Goal: Information Seeking & Learning: Learn about a topic

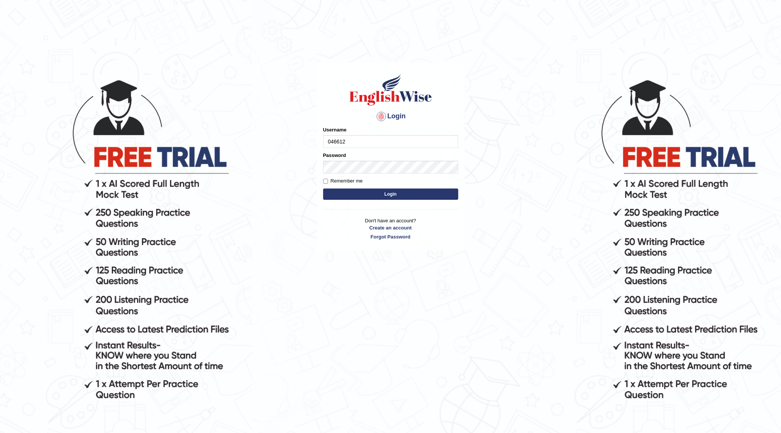
type input "0466127642"
click at [374, 201] on form "Please fix the following errors: Username 0466127642 Password Remember me Login" at bounding box center [390, 163] width 135 height 75
click at [374, 190] on button "Login" at bounding box center [390, 193] width 135 height 11
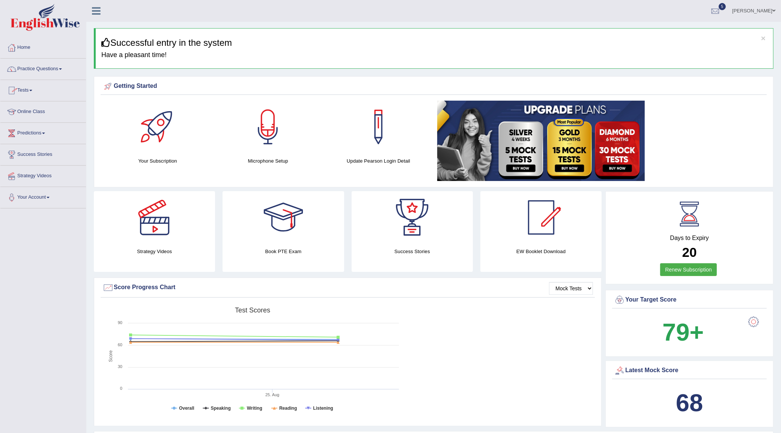
click at [67, 66] on link "Practice Questions" at bounding box center [43, 68] width 86 height 19
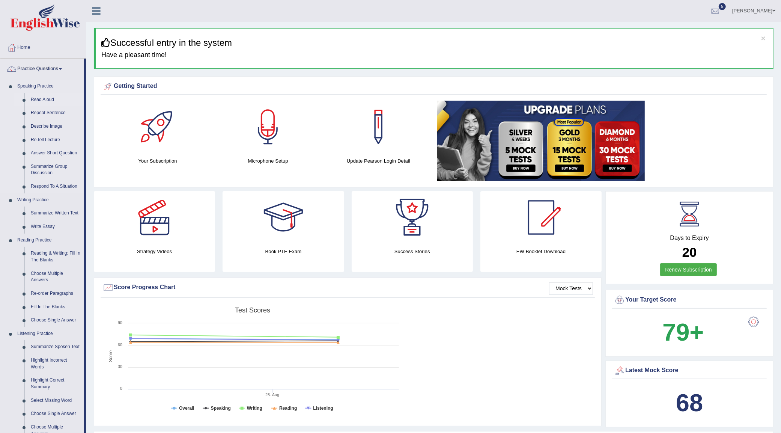
click at [40, 93] on link "Read Aloud" at bounding box center [55, 100] width 57 height 14
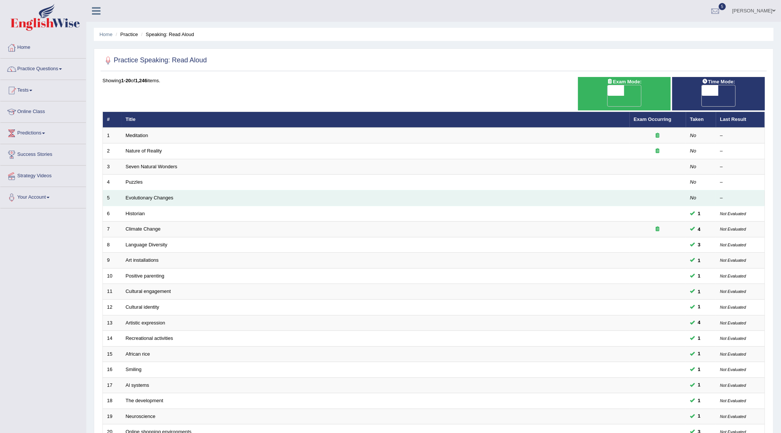
scroll to position [66, 0]
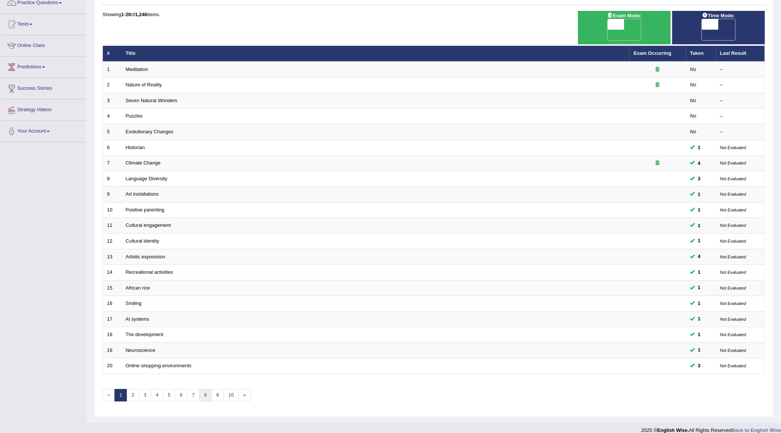
click at [204, 389] on link "8" at bounding box center [205, 395] width 12 height 12
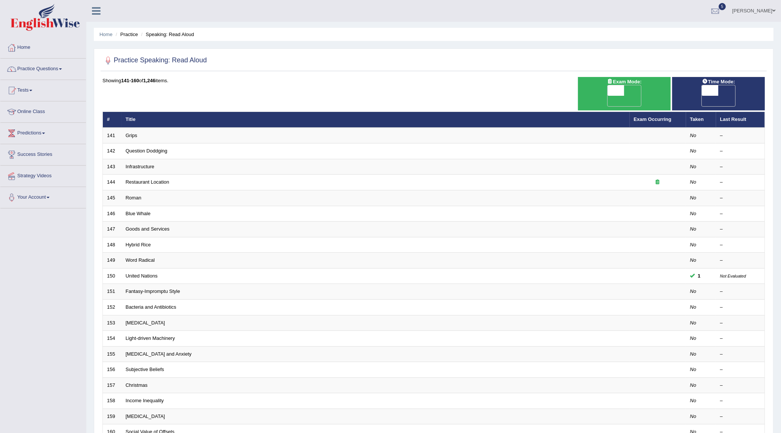
click at [702, 96] on span "OFF" at bounding box center [694, 101] width 17 height 11
checkbox input "true"
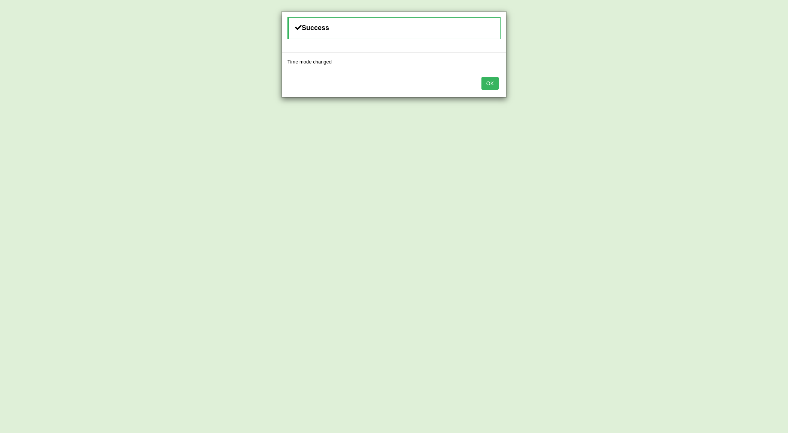
click at [491, 87] on button "OK" at bounding box center [490, 83] width 17 height 13
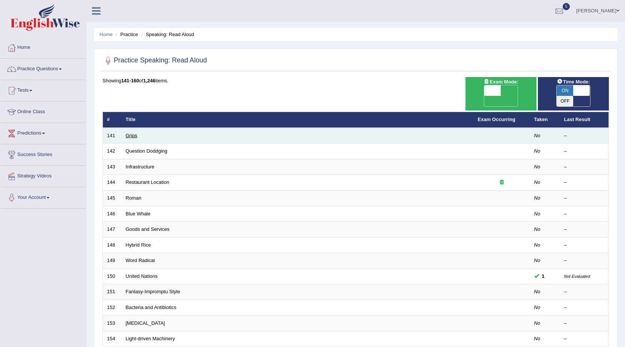
drag, startPoint x: 788, startPoint y: 8, endPoint x: 133, endPoint y: 136, distance: 667.2
click at [133, 136] on link "Grips" at bounding box center [132, 136] width 12 height 6
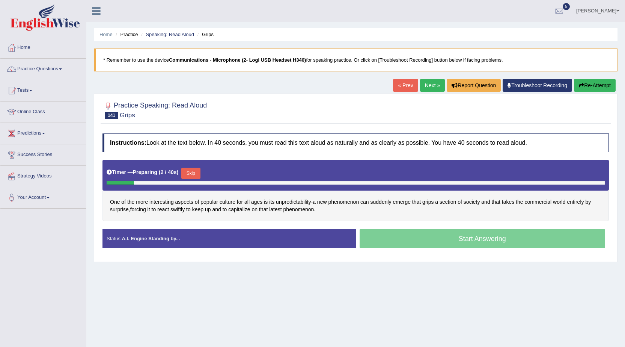
click at [188, 175] on button "Skip" at bounding box center [190, 172] width 19 height 11
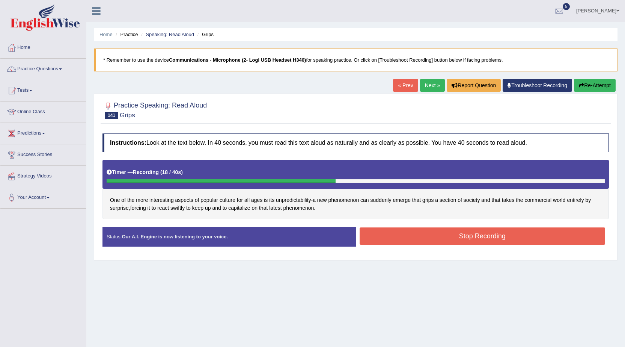
click at [411, 235] on button "Stop Recording" at bounding box center [483, 235] width 246 height 17
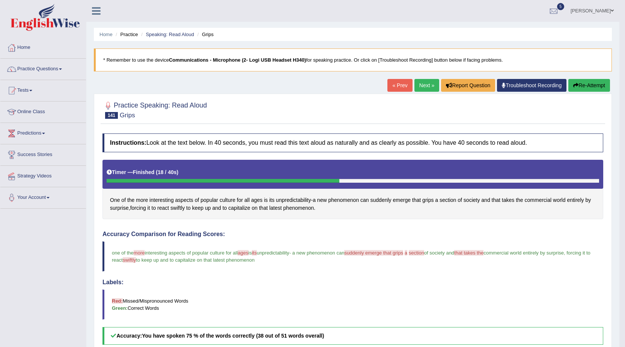
click at [547, 229] on div "Instructions: Look at the text below. In 40 seconds, you must read this text al…" at bounding box center [353, 307] width 505 height 355
click at [428, 81] on link "Next »" at bounding box center [426, 85] width 25 height 13
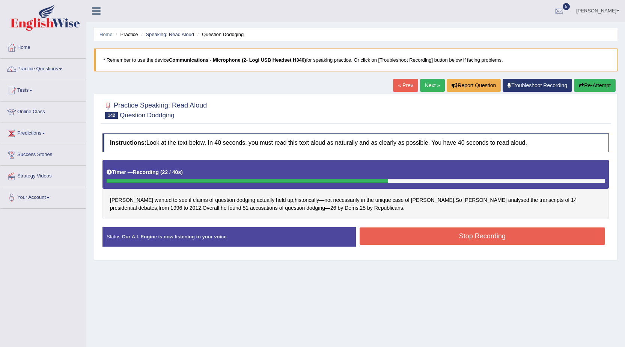
click at [455, 234] on button "Stop Recording" at bounding box center [483, 235] width 246 height 17
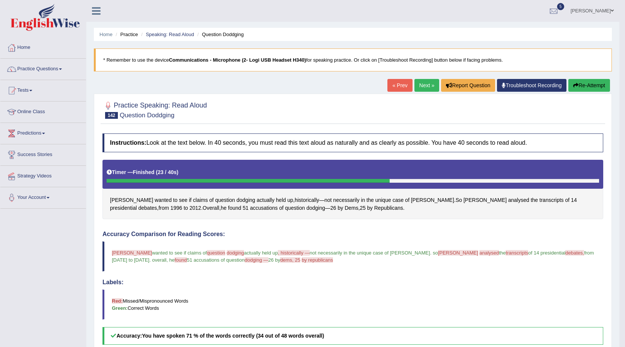
click at [422, 91] on link "Next »" at bounding box center [426, 85] width 25 height 13
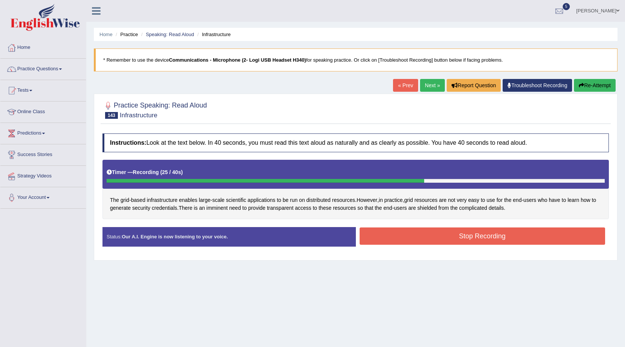
click at [461, 233] on button "Stop Recording" at bounding box center [483, 235] width 246 height 17
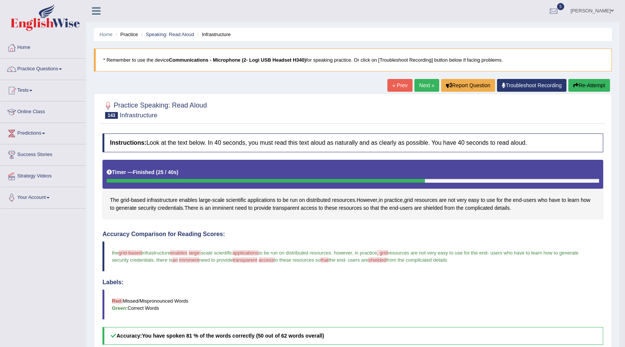
click at [423, 86] on link "Next »" at bounding box center [426, 85] width 25 height 13
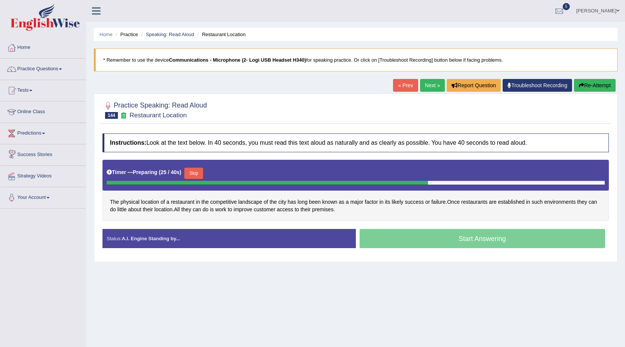
click at [202, 172] on button "Skip" at bounding box center [193, 172] width 19 height 11
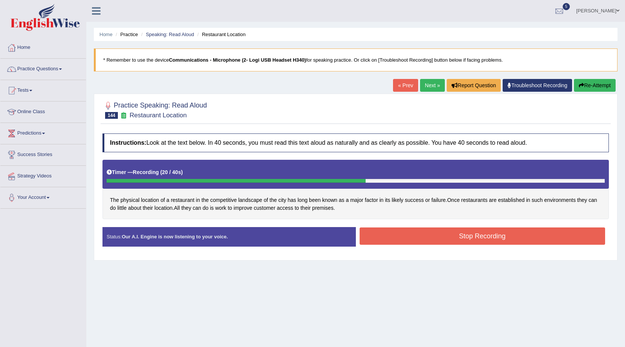
click at [434, 238] on button "Stop Recording" at bounding box center [483, 235] width 246 height 17
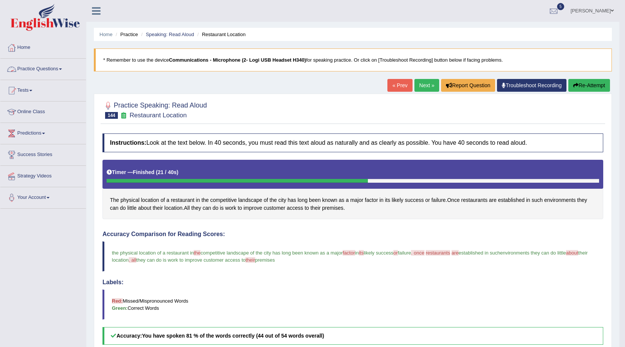
click at [41, 68] on link "Practice Questions" at bounding box center [43, 68] width 86 height 19
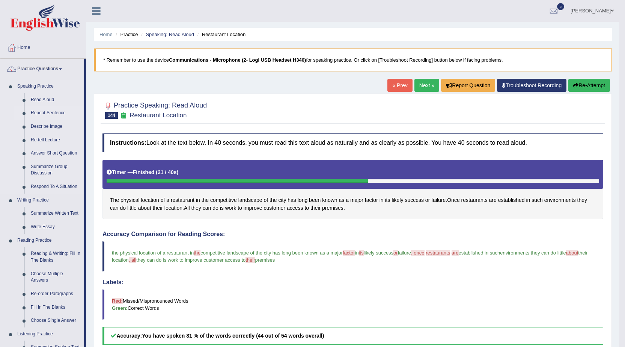
click at [43, 111] on link "Repeat Sentence" at bounding box center [55, 113] width 57 height 14
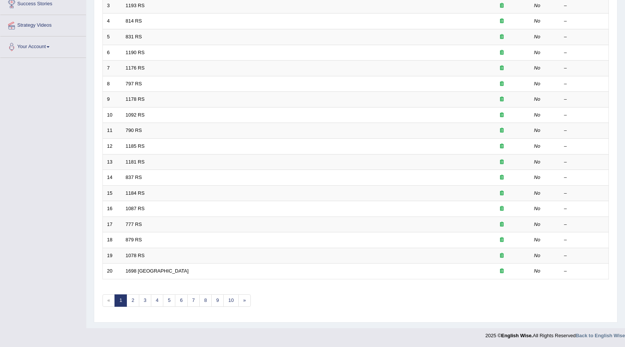
scroll to position [0, 0]
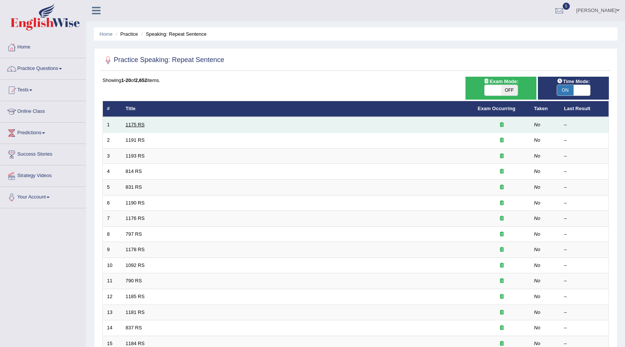
click at [138, 122] on link "1175 RS" at bounding box center [135, 125] width 19 height 6
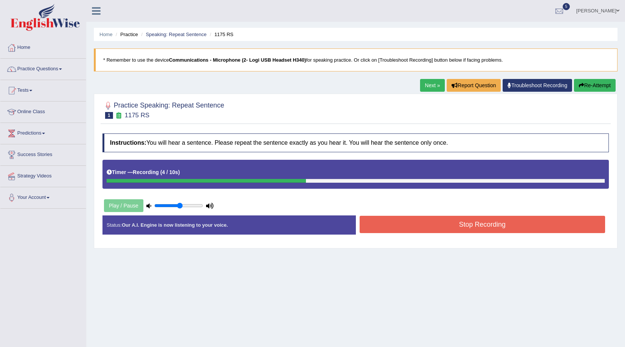
click at [470, 223] on button "Stop Recording" at bounding box center [483, 223] width 246 height 17
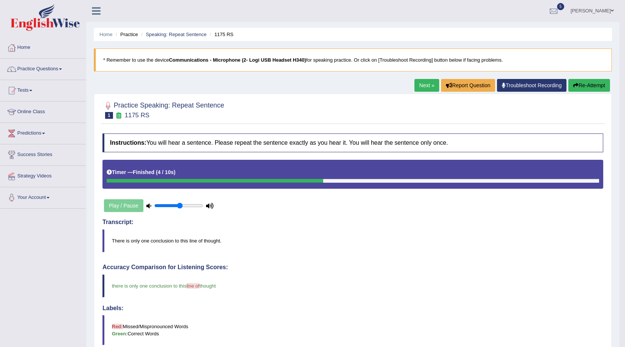
click at [419, 80] on link "Next »" at bounding box center [426, 85] width 25 height 13
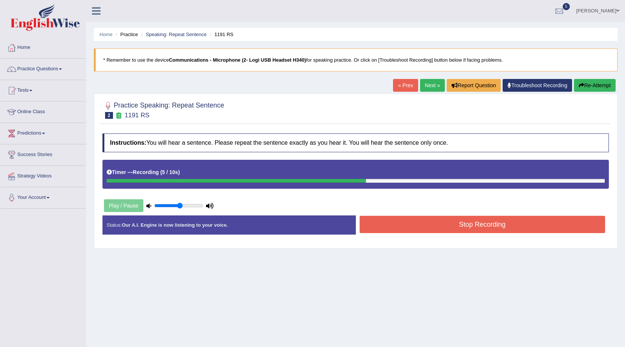
click at [399, 225] on button "Stop Recording" at bounding box center [483, 223] width 246 height 17
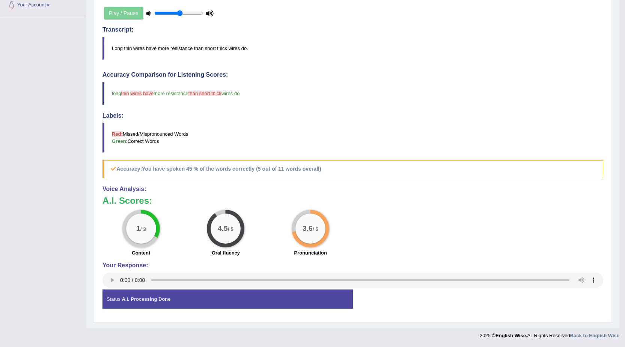
scroll to position [5, 0]
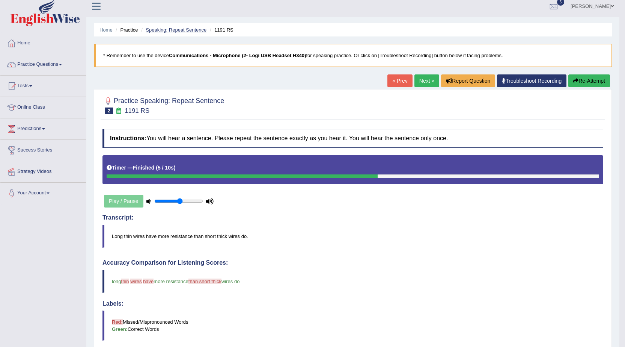
click at [197, 31] on link "Speaking: Repeat Sentence" at bounding box center [176, 30] width 61 height 6
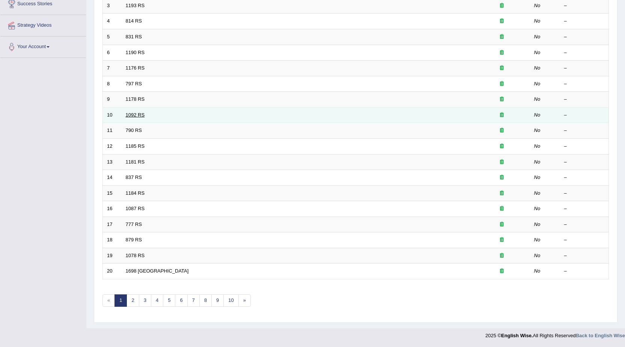
click at [138, 115] on link "1092 RS" at bounding box center [135, 115] width 19 height 6
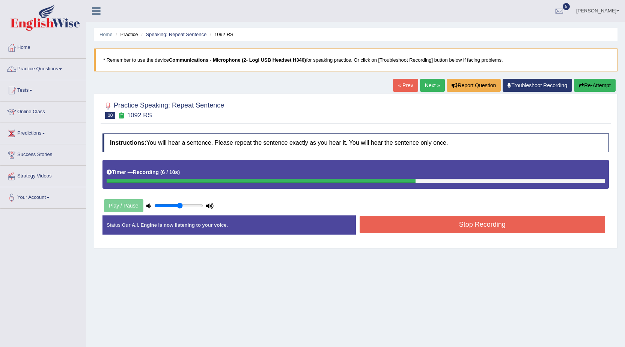
click at [461, 222] on button "Stop Recording" at bounding box center [483, 223] width 246 height 17
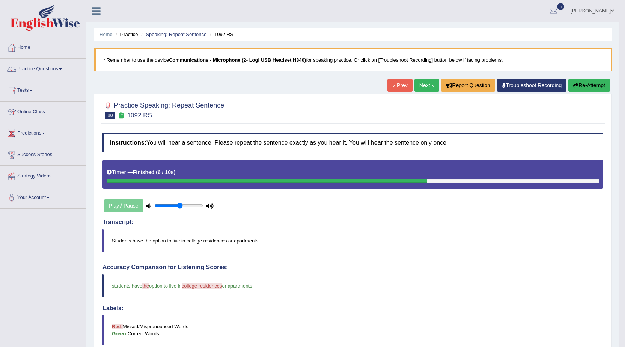
click at [420, 83] on link "Next »" at bounding box center [426, 85] width 25 height 13
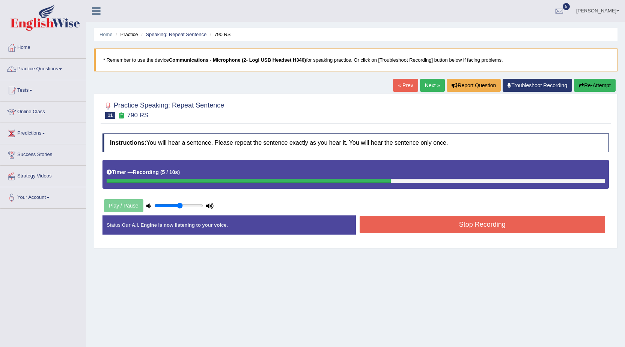
click at [416, 225] on button "Stop Recording" at bounding box center [483, 223] width 246 height 17
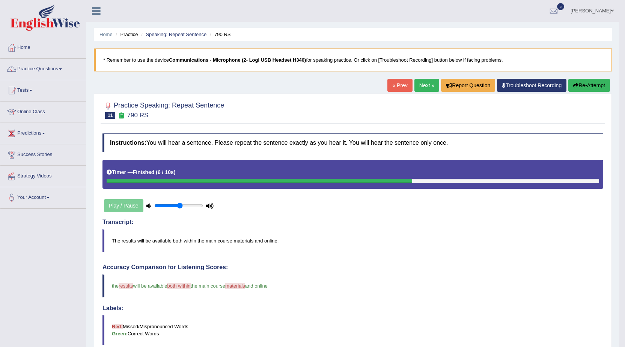
click at [415, 87] on link "Next »" at bounding box center [426, 85] width 25 height 13
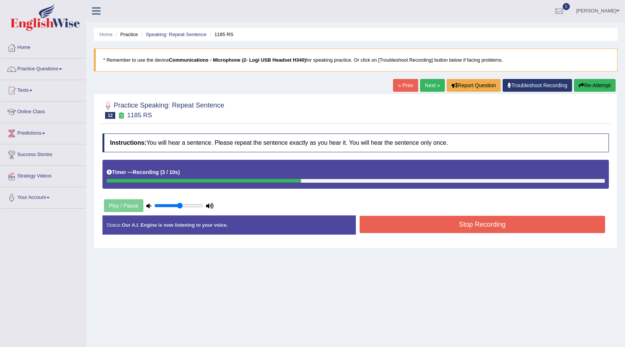
click at [414, 222] on button "Stop Recording" at bounding box center [483, 223] width 246 height 17
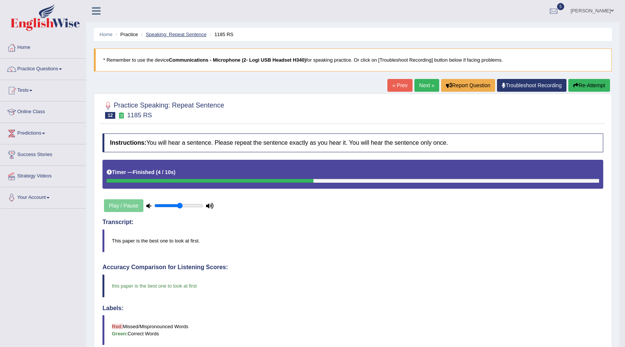
click at [173, 36] on link "Speaking: Repeat Sentence" at bounding box center [176, 35] width 61 height 6
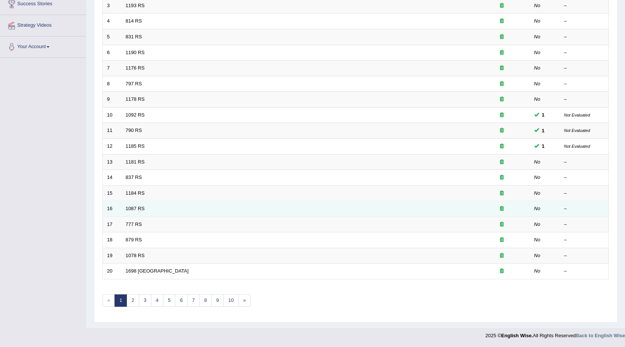
scroll to position [151, 0]
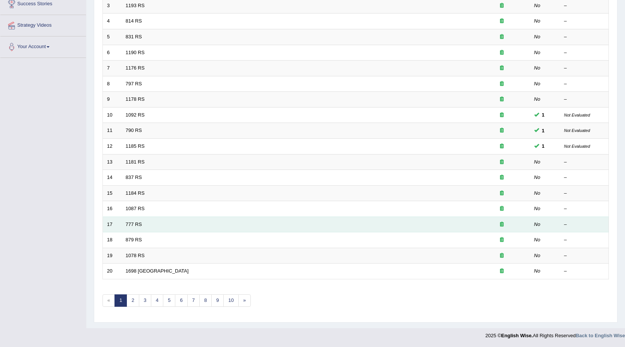
click at [135, 220] on td "777 RS" at bounding box center [298, 224] width 352 height 16
click at [133, 227] on td "777 RS" at bounding box center [298, 224] width 352 height 16
click at [132, 224] on link "777 RS" at bounding box center [134, 224] width 16 height 6
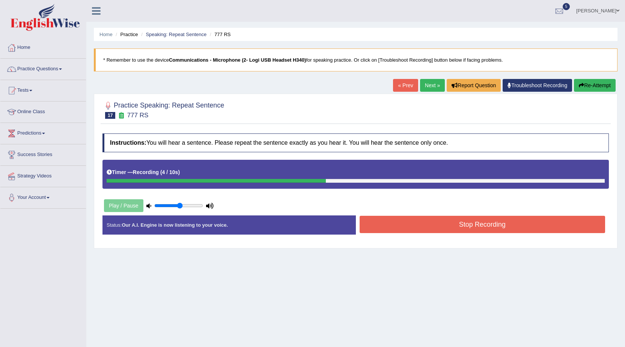
click at [405, 223] on button "Stop Recording" at bounding box center [483, 223] width 246 height 17
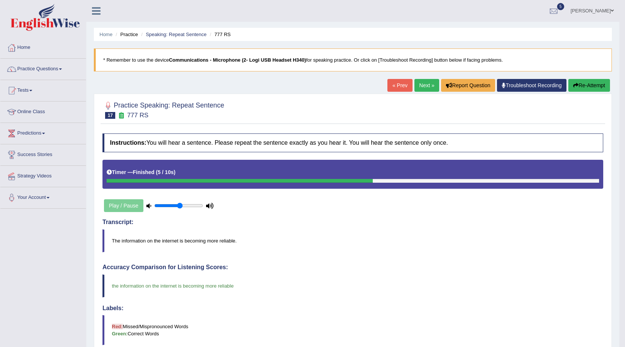
click at [423, 82] on link "Next »" at bounding box center [426, 85] width 25 height 13
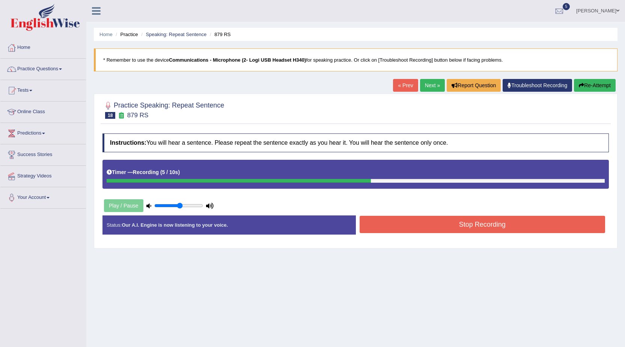
click at [435, 223] on button "Stop Recording" at bounding box center [483, 223] width 246 height 17
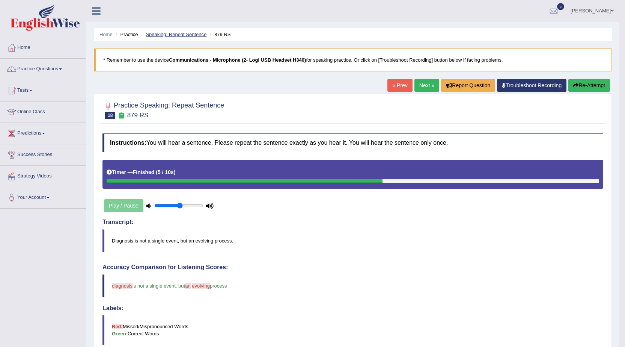
click at [190, 35] on link "Speaking: Repeat Sentence" at bounding box center [176, 35] width 61 height 6
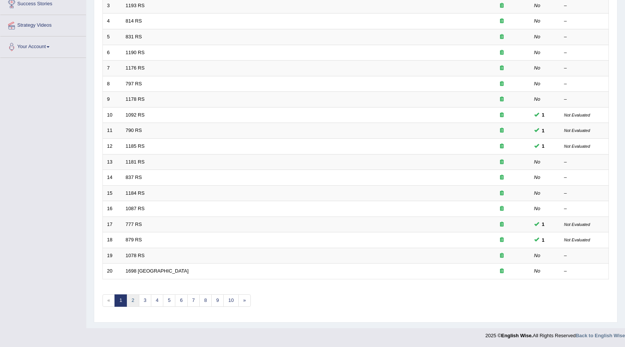
click at [132, 299] on link "2" at bounding box center [133, 300] width 12 height 12
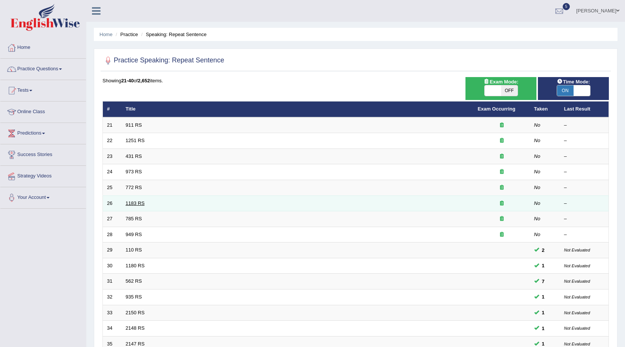
click at [131, 200] on link "1183 RS" at bounding box center [135, 203] width 19 height 6
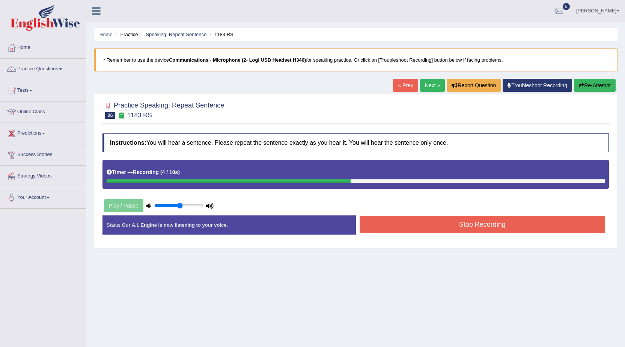
click at [405, 220] on button "Stop Recording" at bounding box center [483, 223] width 246 height 17
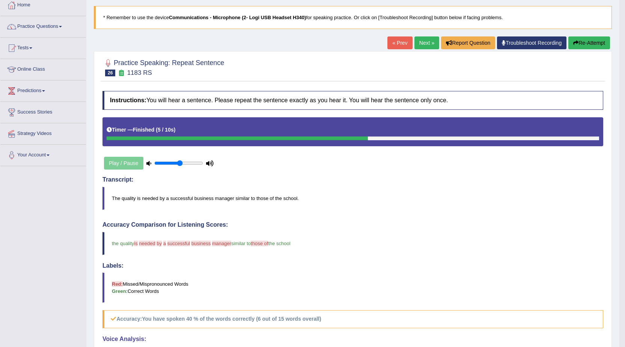
scroll to position [38, 0]
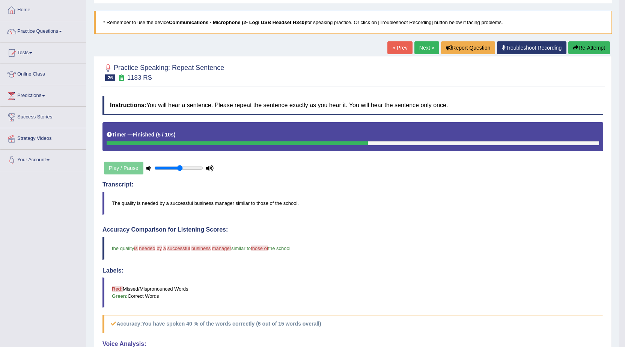
click at [424, 46] on link "Next »" at bounding box center [426, 47] width 25 height 13
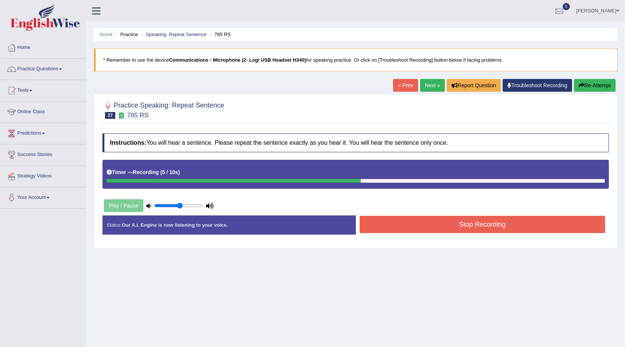
click at [410, 231] on button "Stop Recording" at bounding box center [483, 223] width 246 height 17
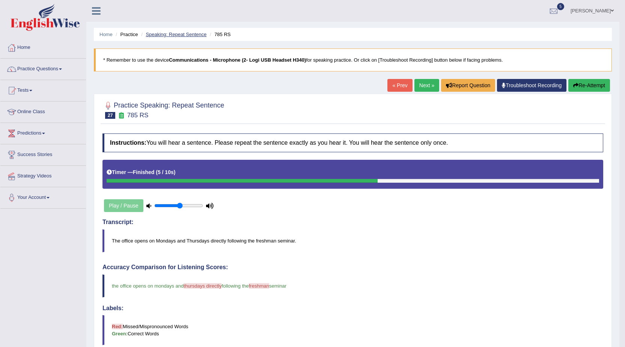
click at [188, 35] on link "Speaking: Repeat Sentence" at bounding box center [176, 35] width 61 height 6
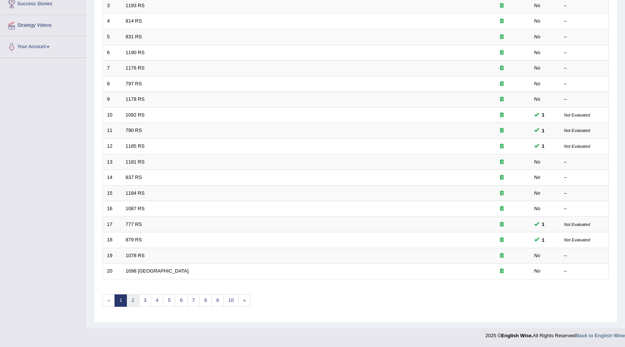
click at [133, 299] on link "2" at bounding box center [133, 300] width 12 height 12
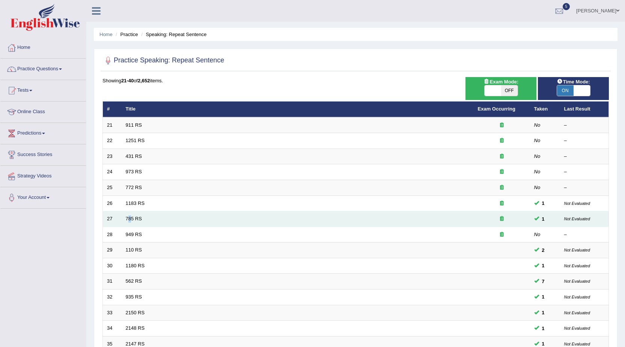
click at [130, 215] on td "785 RS" at bounding box center [298, 219] width 352 height 16
click at [132, 217] on link "785 RS" at bounding box center [134, 218] width 16 height 6
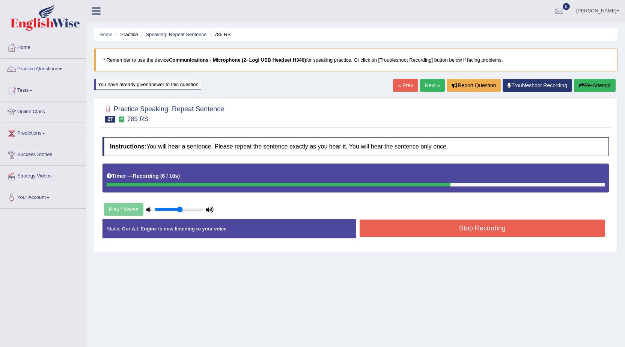
click at [413, 227] on button "Stop Recording" at bounding box center [483, 227] width 246 height 17
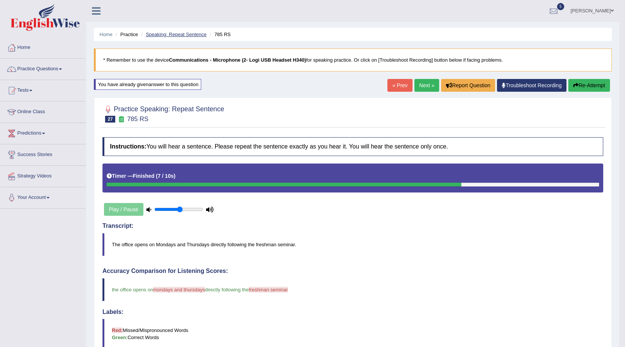
click at [196, 34] on link "Speaking: Repeat Sentence" at bounding box center [176, 35] width 61 height 6
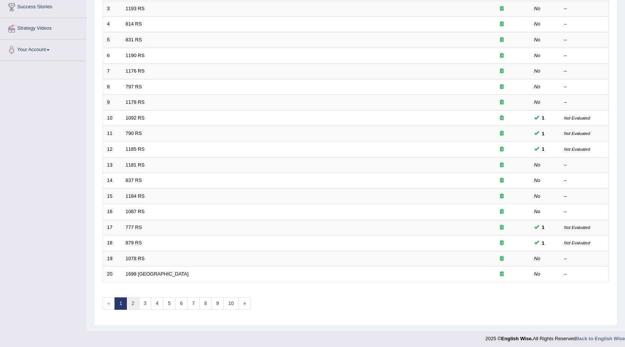
click at [130, 305] on link "2" at bounding box center [133, 303] width 12 height 12
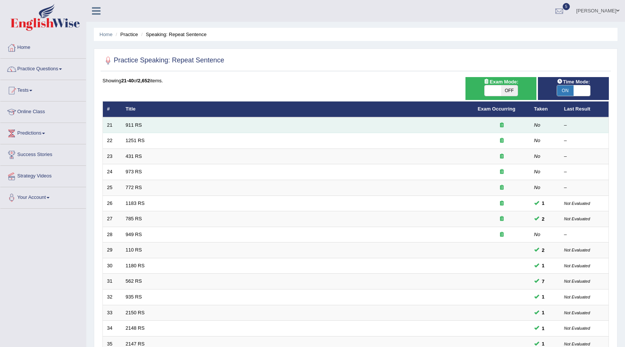
click at [134, 121] on td "911 RS" at bounding box center [298, 125] width 352 height 16
click at [134, 124] on link "911 RS" at bounding box center [134, 125] width 16 height 6
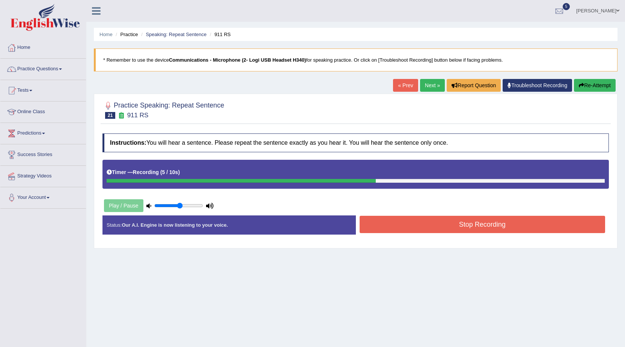
click at [409, 222] on button "Stop Recording" at bounding box center [483, 223] width 246 height 17
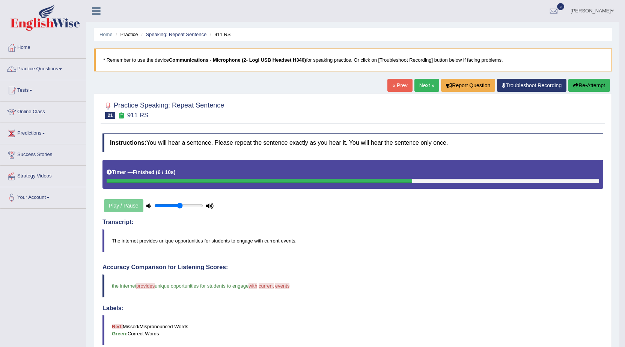
click at [427, 84] on link "Next »" at bounding box center [426, 85] width 25 height 13
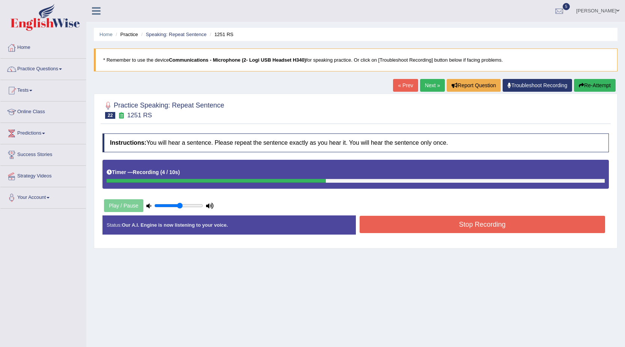
click at [432, 229] on button "Stop Recording" at bounding box center [483, 223] width 246 height 17
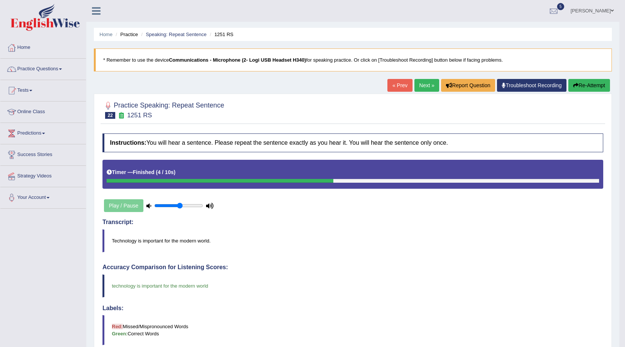
click at [593, 86] on button "Re-Attempt" at bounding box center [589, 85] width 42 height 13
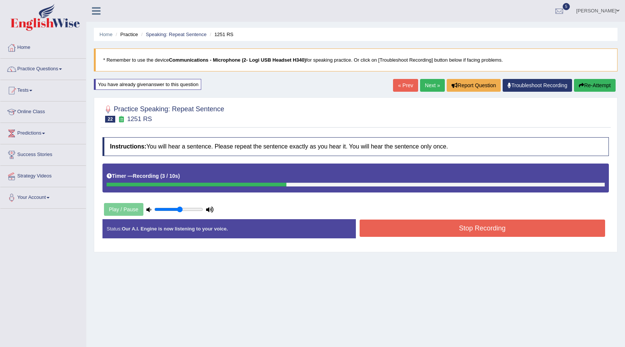
click at [405, 226] on button "Stop Recording" at bounding box center [483, 227] width 246 height 17
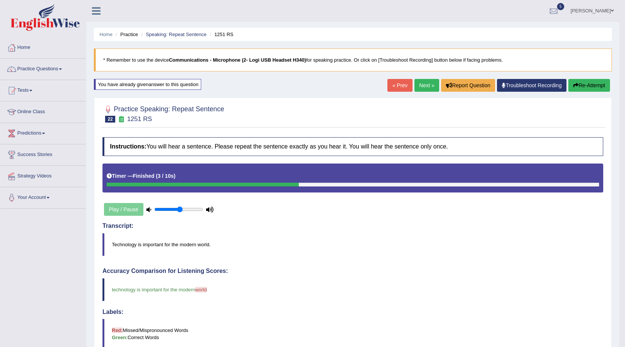
click at [580, 90] on button "Re-Attempt" at bounding box center [589, 85] width 42 height 13
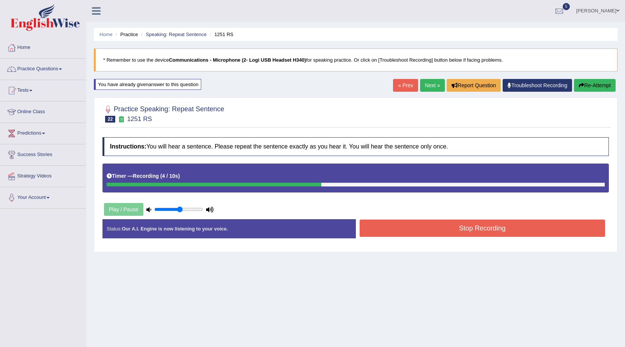
click at [372, 231] on button "Stop Recording" at bounding box center [483, 227] width 246 height 17
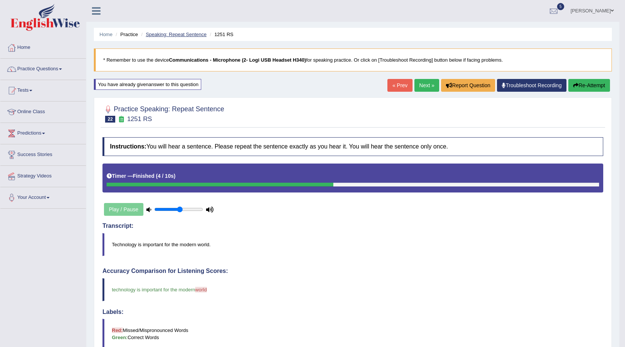
click at [187, 35] on link "Speaking: Repeat Sentence" at bounding box center [176, 35] width 61 height 6
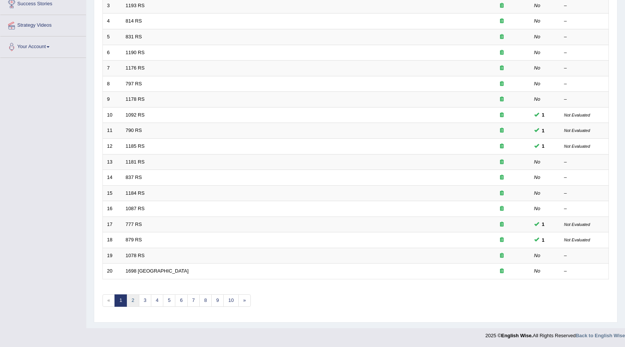
click at [134, 298] on link "2" at bounding box center [133, 300] width 12 height 12
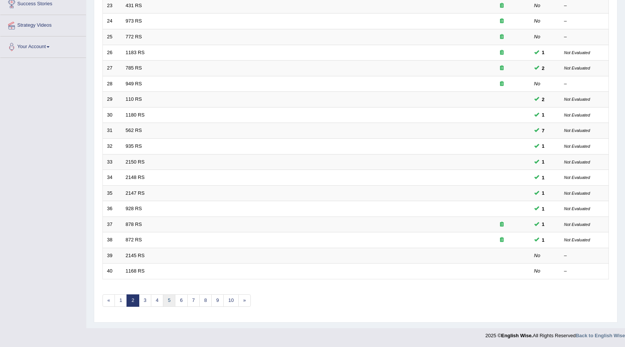
click at [167, 298] on link "5" at bounding box center [169, 300] width 12 height 12
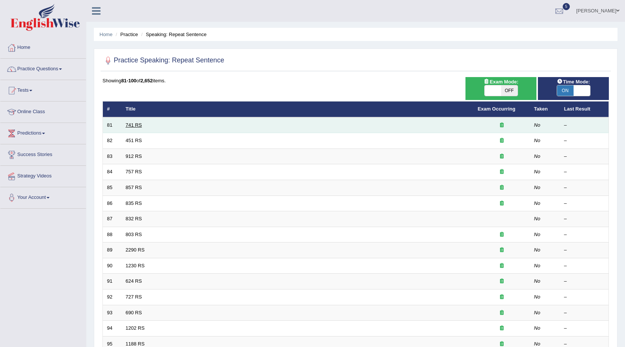
click at [130, 123] on link "741 RS" at bounding box center [134, 125] width 16 height 6
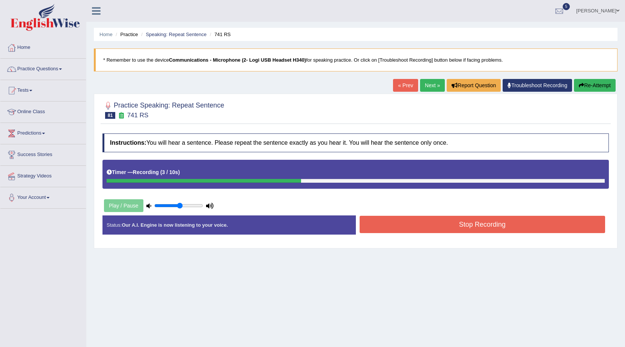
click at [464, 224] on button "Stop Recording" at bounding box center [483, 223] width 246 height 17
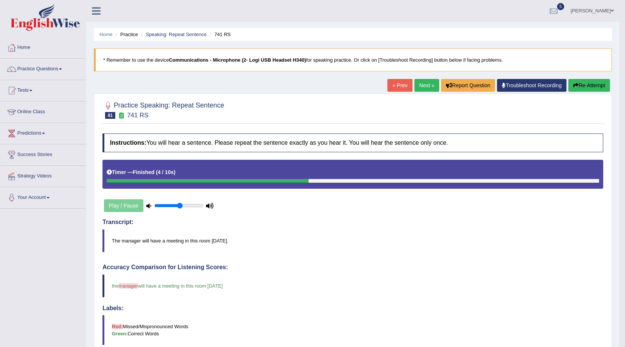
click at [424, 82] on link "Next »" at bounding box center [426, 85] width 25 height 13
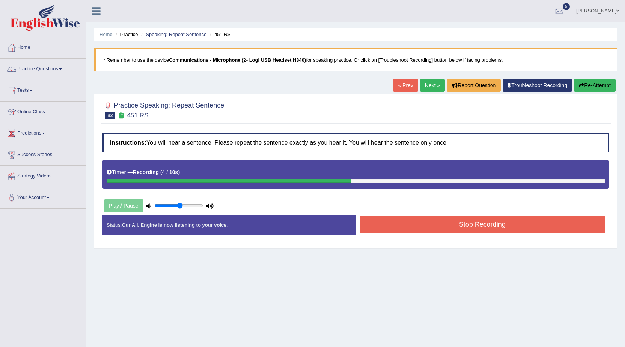
click at [419, 218] on button "Stop Recording" at bounding box center [483, 223] width 246 height 17
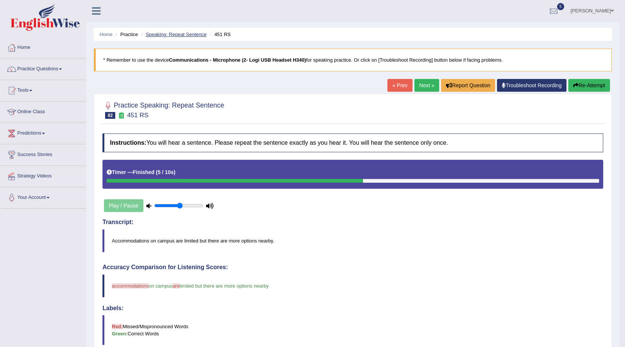
click at [188, 36] on link "Speaking: Repeat Sentence" at bounding box center [176, 35] width 61 height 6
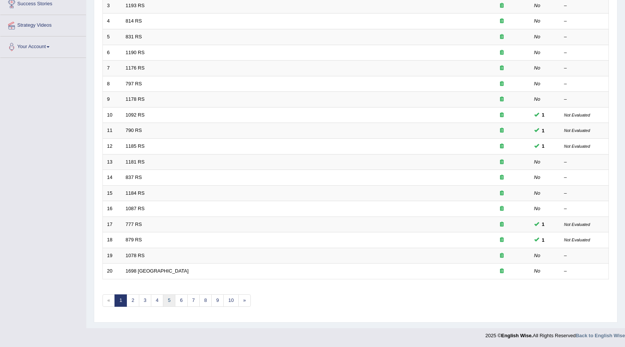
click at [170, 297] on link "5" at bounding box center [169, 300] width 12 height 12
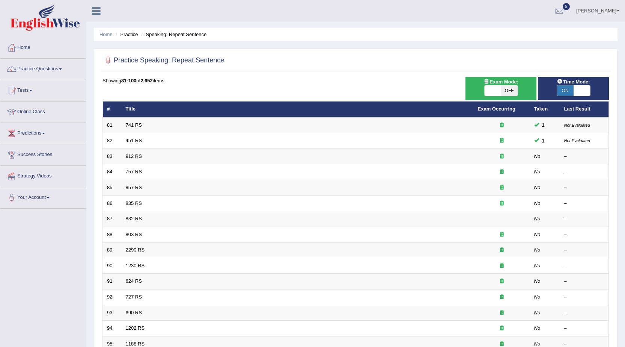
click at [137, 185] on link "857 RS" at bounding box center [134, 187] width 16 height 6
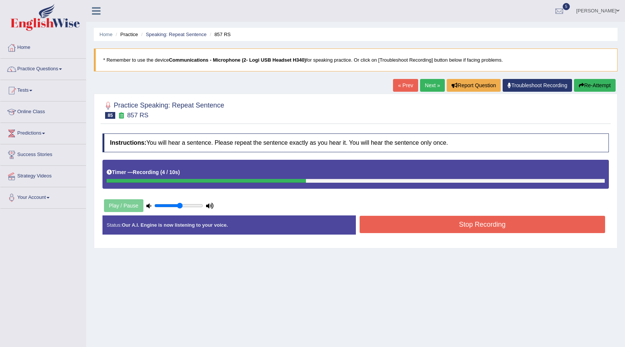
click at [447, 227] on button "Stop Recording" at bounding box center [483, 223] width 246 height 17
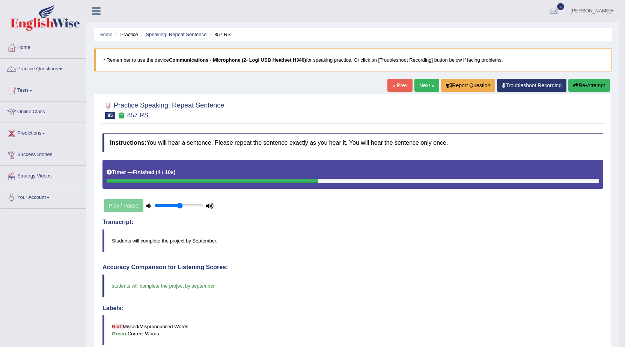
click at [418, 84] on link "Next »" at bounding box center [426, 85] width 25 height 13
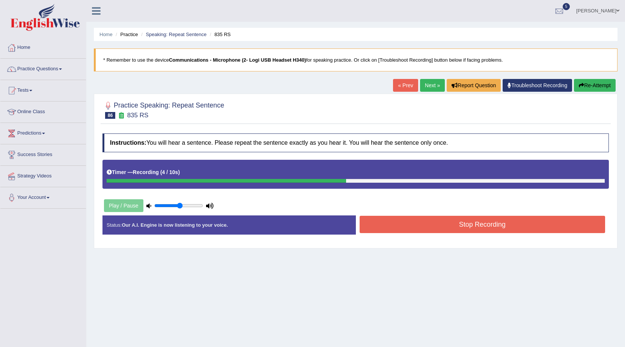
click at [397, 217] on button "Stop Recording" at bounding box center [483, 223] width 246 height 17
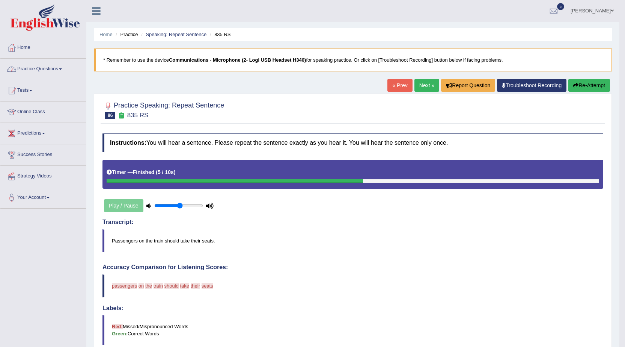
click at [66, 63] on link "Practice Questions" at bounding box center [43, 68] width 86 height 19
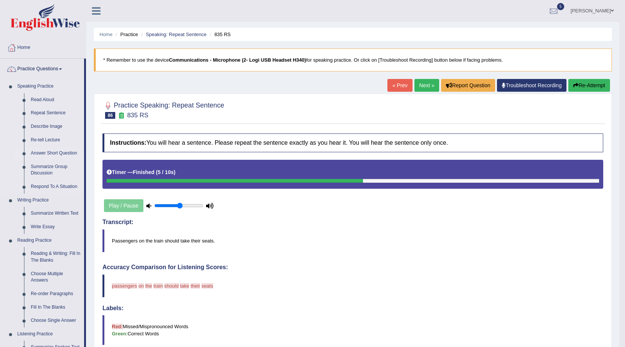
click at [57, 152] on link "Answer Short Question" at bounding box center [55, 153] width 57 height 14
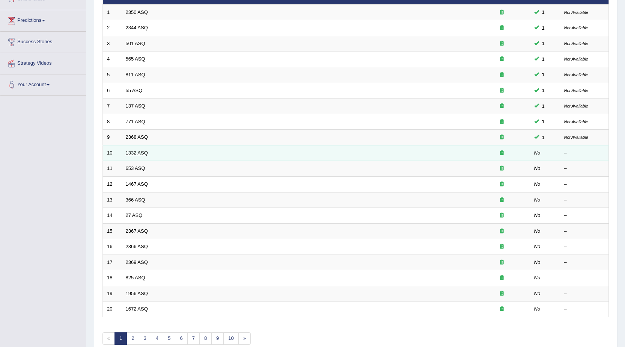
click at [134, 152] on link "1332 ASQ" at bounding box center [137, 153] width 22 height 6
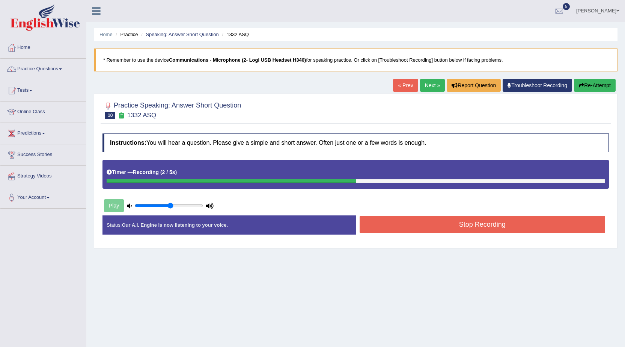
click at [434, 220] on button "Stop Recording" at bounding box center [483, 223] width 246 height 17
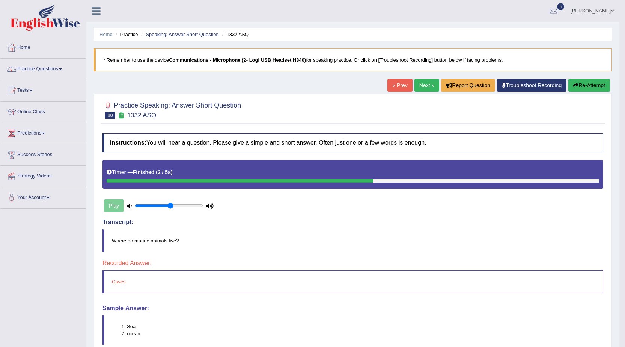
click at [415, 86] on link "Next »" at bounding box center [426, 85] width 25 height 13
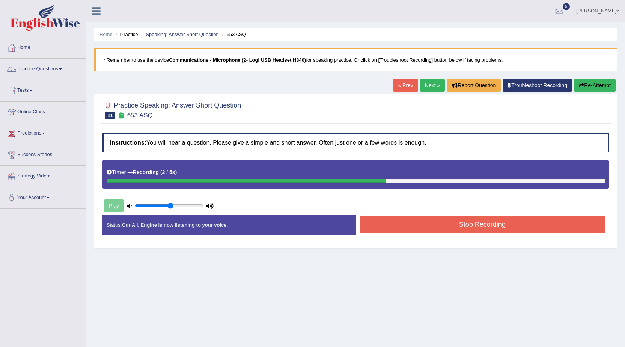
click at [446, 221] on button "Stop Recording" at bounding box center [483, 223] width 246 height 17
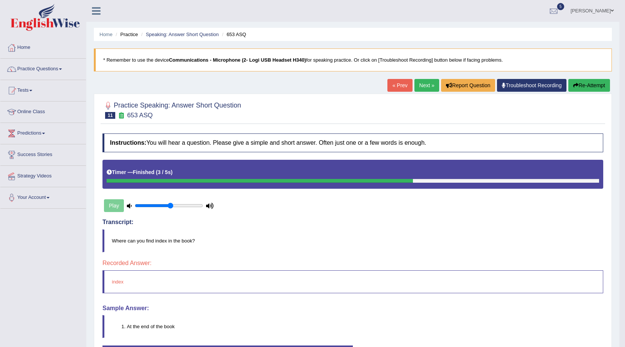
click at [431, 81] on link "Next »" at bounding box center [426, 85] width 25 height 13
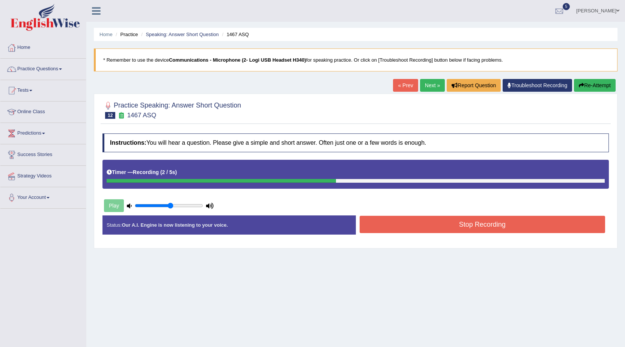
click at [481, 228] on button "Stop Recording" at bounding box center [483, 223] width 246 height 17
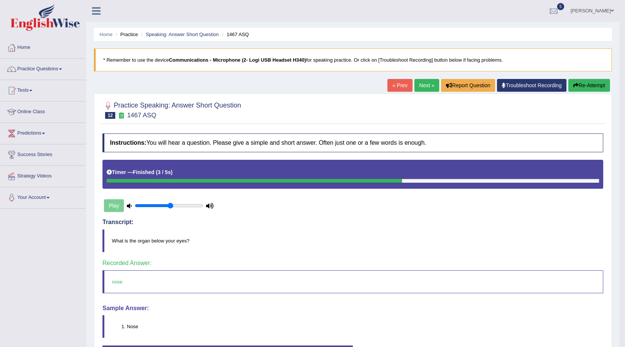
click at [422, 91] on link "Next »" at bounding box center [426, 85] width 25 height 13
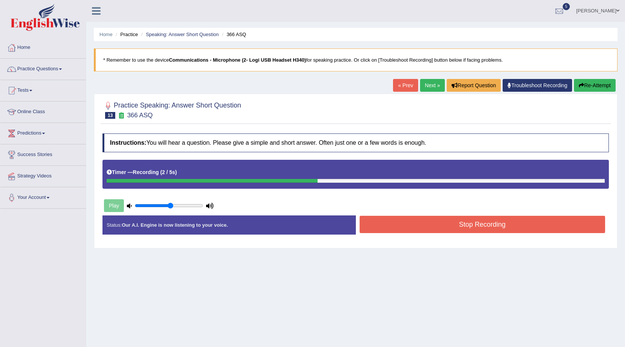
click at [398, 227] on button "Stop Recording" at bounding box center [483, 223] width 246 height 17
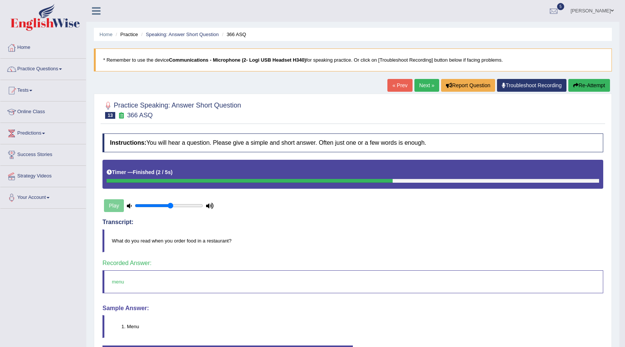
click at [428, 84] on link "Next »" at bounding box center [426, 85] width 25 height 13
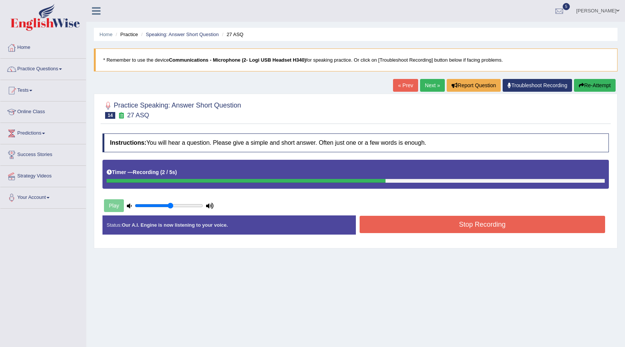
click at [461, 220] on button "Stop Recording" at bounding box center [483, 223] width 246 height 17
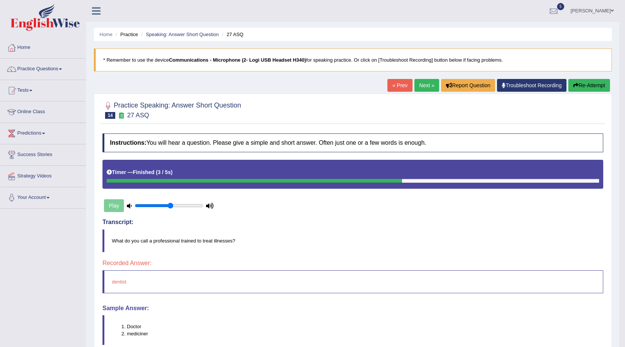
click at [419, 90] on link "Next »" at bounding box center [426, 85] width 25 height 13
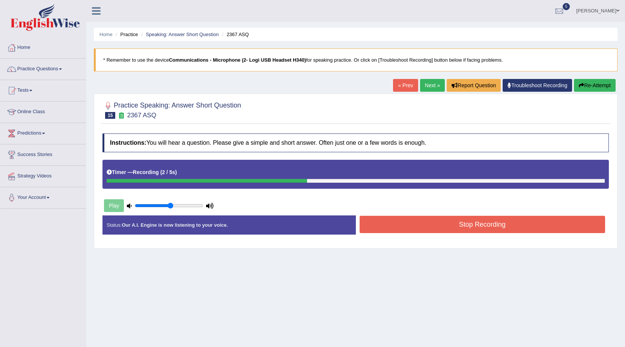
click at [376, 226] on button "Stop Recording" at bounding box center [483, 223] width 246 height 17
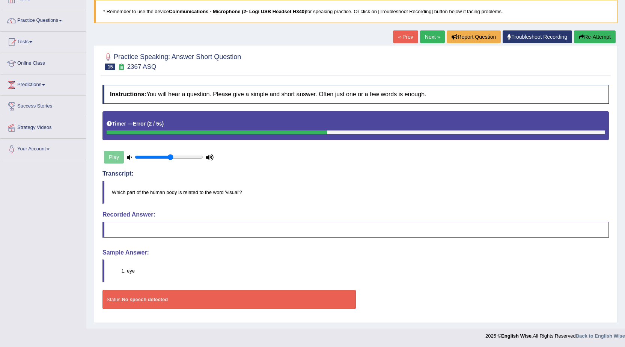
scroll to position [49, 0]
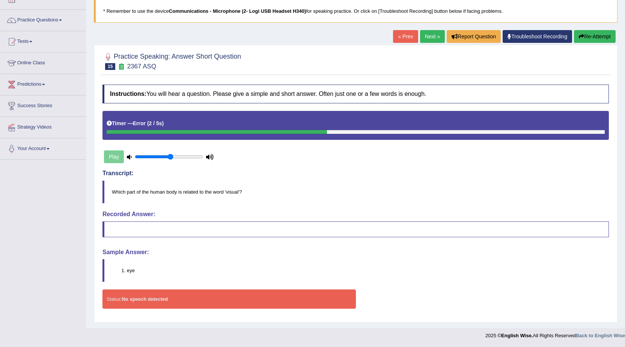
click at [590, 37] on button "Re-Attempt" at bounding box center [595, 36] width 42 height 13
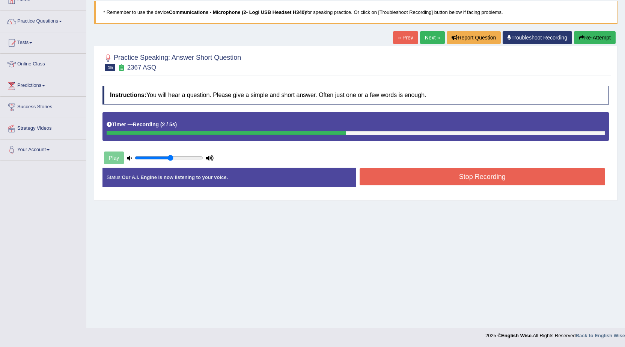
click at [445, 182] on button "Stop Recording" at bounding box center [483, 176] width 246 height 17
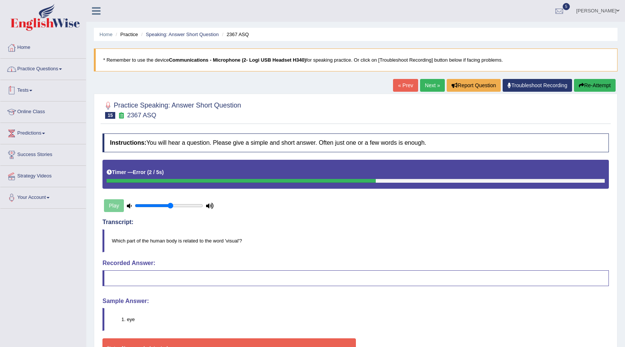
click at [51, 66] on link "Practice Questions" at bounding box center [43, 68] width 86 height 19
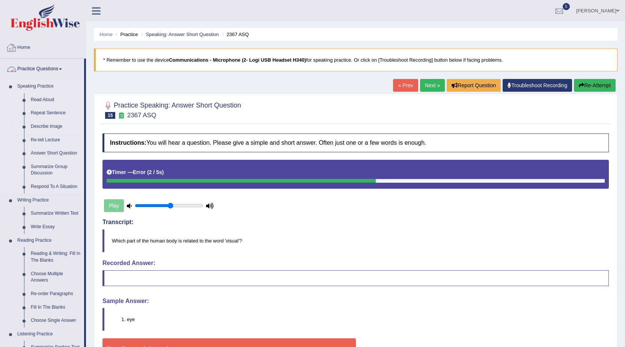
click at [43, 127] on link "Describe Image" at bounding box center [55, 127] width 57 height 14
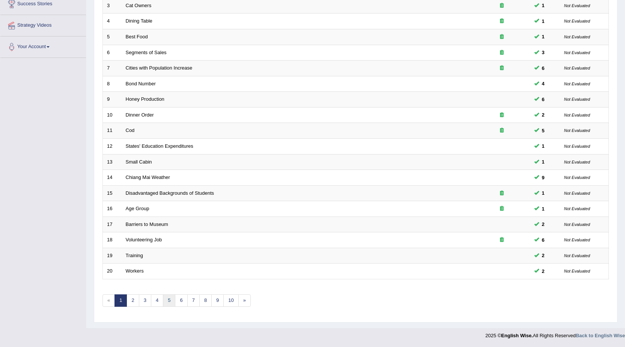
click at [167, 295] on link "5" at bounding box center [169, 300] width 12 height 12
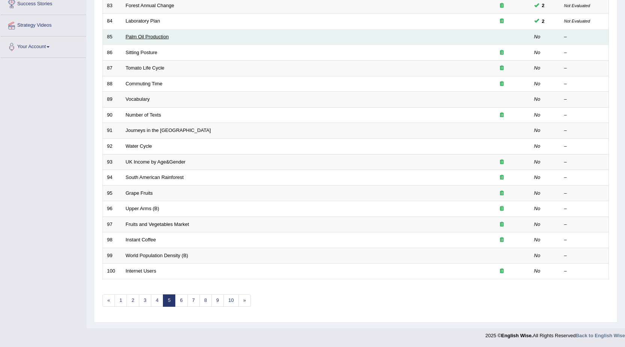
click at [147, 35] on link "Palm Oil Production" at bounding box center [147, 37] width 43 height 6
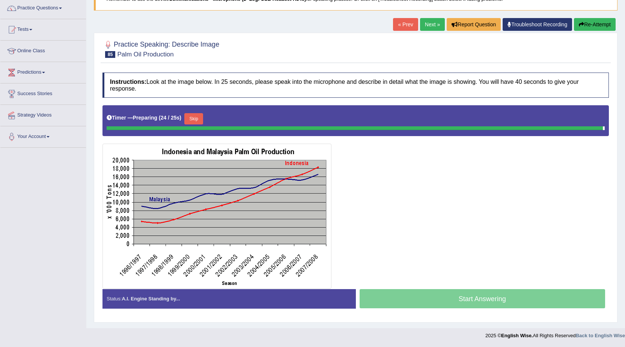
scroll to position [59, 0]
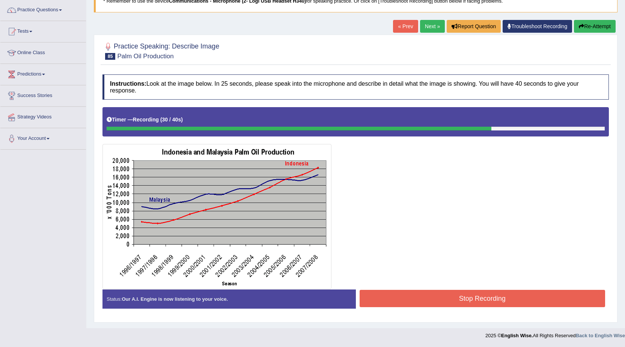
click at [466, 298] on button "Stop Recording" at bounding box center [483, 297] width 246 height 17
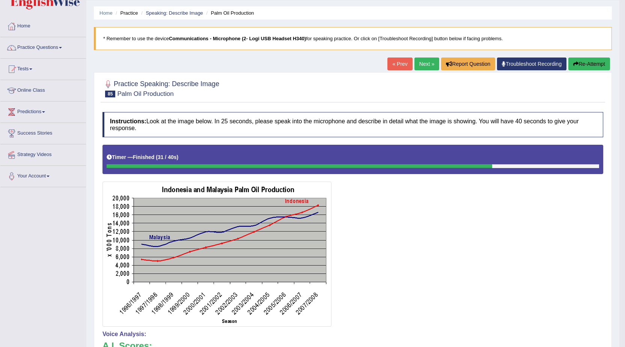
scroll to position [0, 0]
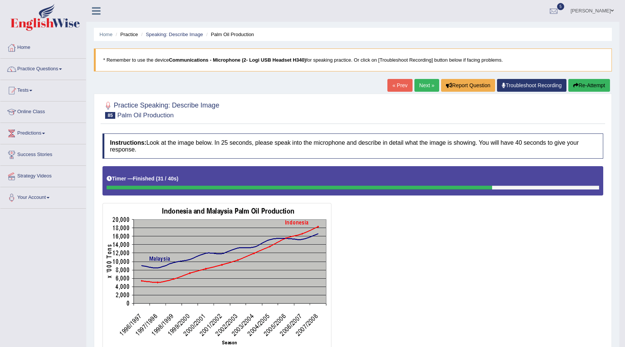
click at [593, 82] on button "Re-Attempt" at bounding box center [589, 85] width 42 height 13
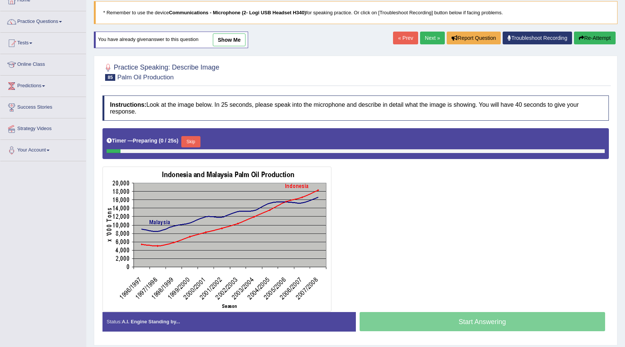
scroll to position [70, 0]
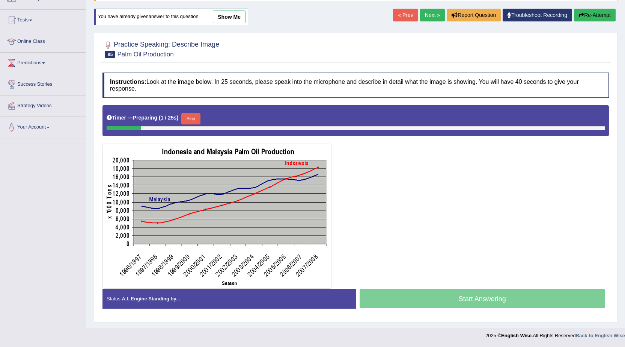
click at [200, 118] on button "Skip" at bounding box center [190, 118] width 19 height 11
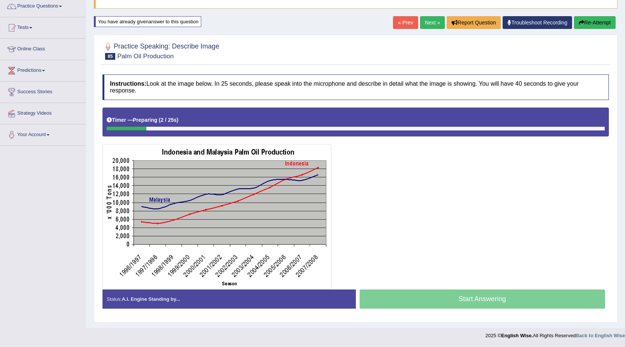
scroll to position [63, 0]
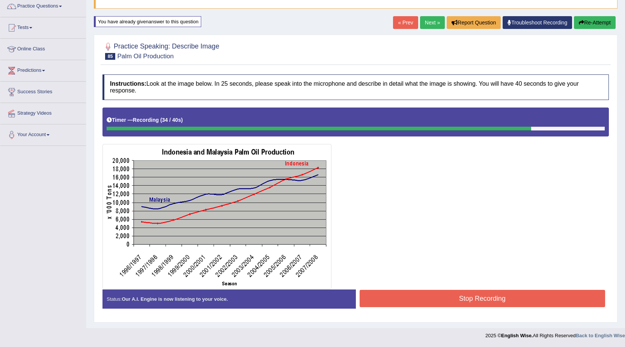
click at [460, 303] on button "Stop Recording" at bounding box center [483, 297] width 246 height 17
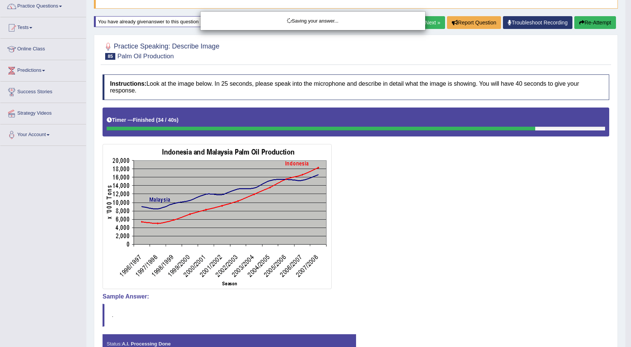
click at [519, 235] on div "Saving your answer..." at bounding box center [315, 173] width 631 height 347
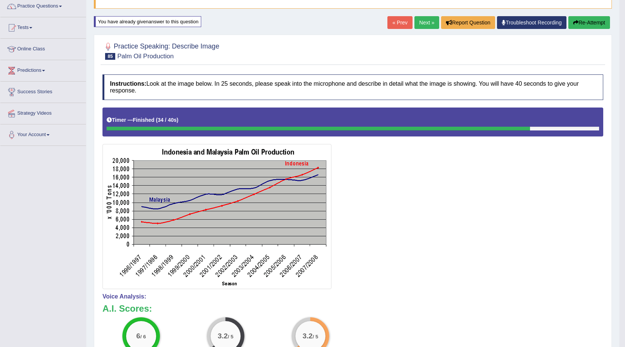
click at [425, 24] on link "Next »" at bounding box center [426, 22] width 25 height 13
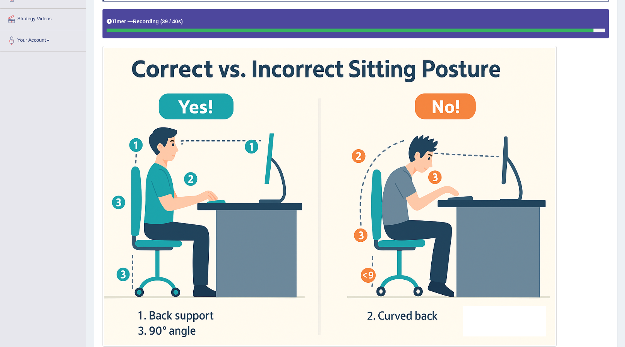
scroll to position [214, 0]
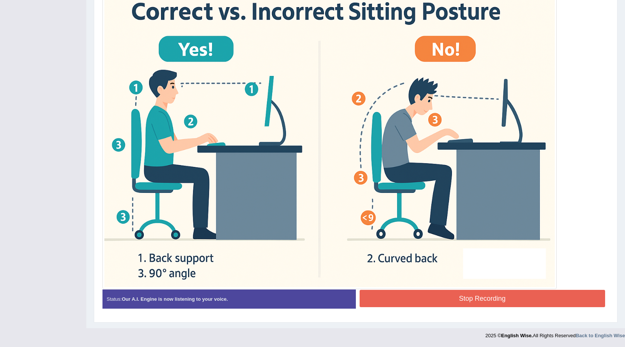
click at [404, 300] on div "Instructions: Look at the image below. In 25 seconds, please speak into the mic…" at bounding box center [356, 116] width 510 height 403
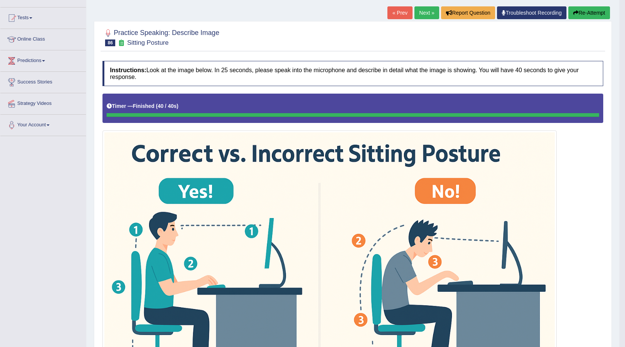
scroll to position [0, 0]
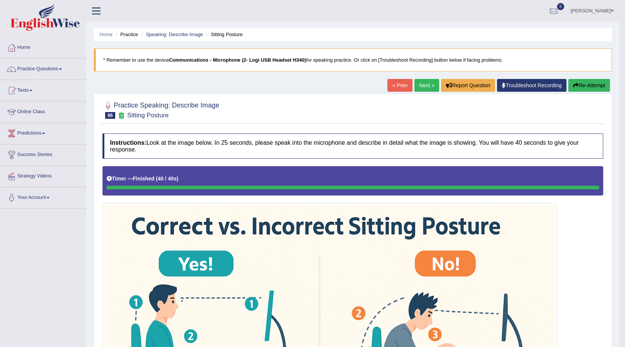
click at [422, 84] on link "Next »" at bounding box center [426, 85] width 25 height 13
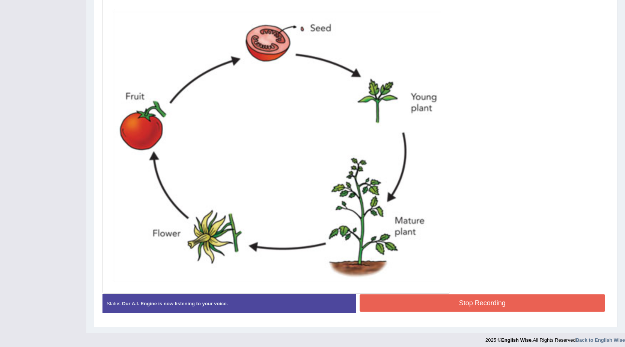
scroll to position [233, 0]
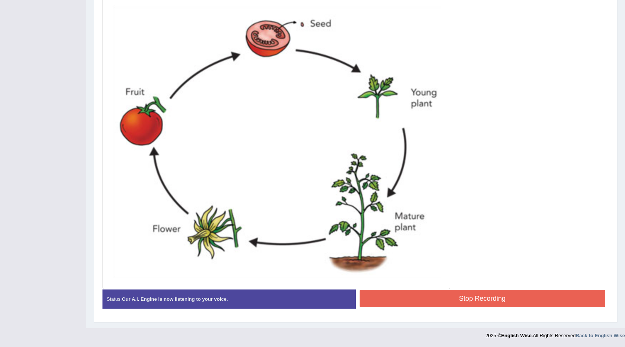
click at [434, 301] on button "Stop Recording" at bounding box center [483, 297] width 246 height 17
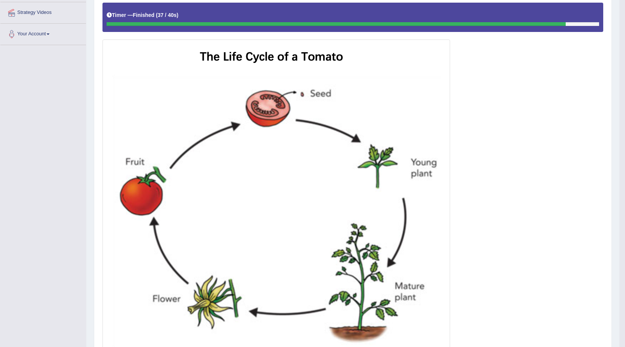
scroll to position [45, 0]
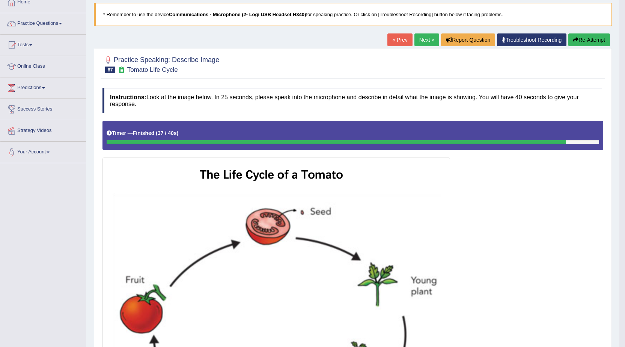
click at [423, 44] on link "Next »" at bounding box center [426, 39] width 25 height 13
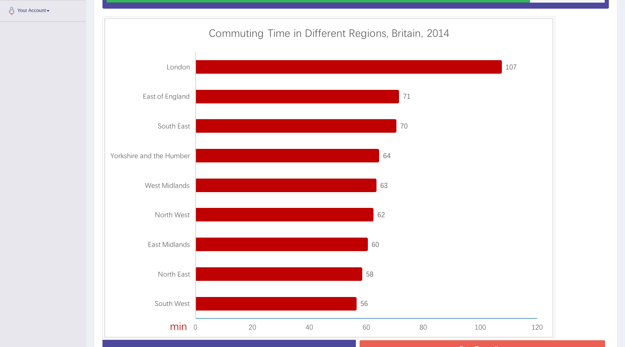
scroll to position [199, 0]
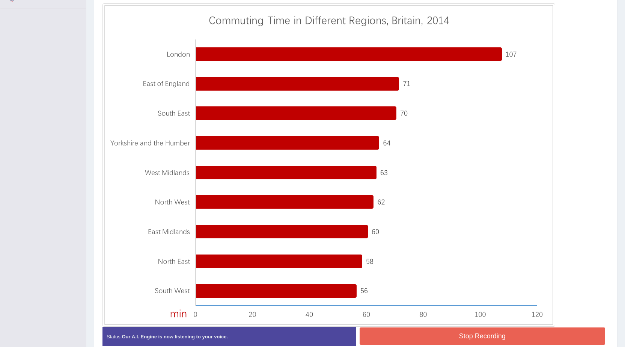
click at [421, 339] on button "Stop Recording" at bounding box center [483, 335] width 246 height 17
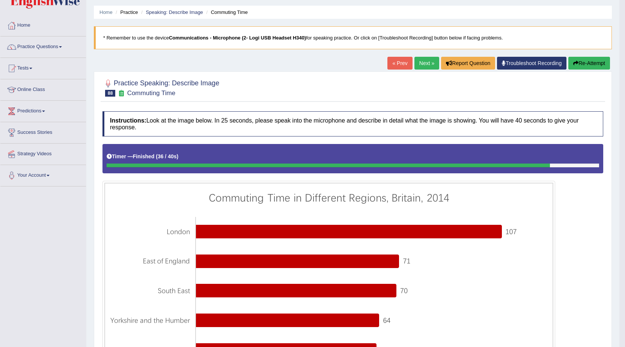
scroll to position [0, 0]
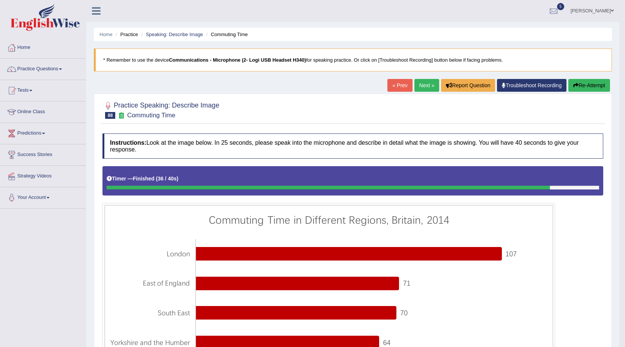
click at [589, 82] on button "Re-Attempt" at bounding box center [589, 85] width 42 height 13
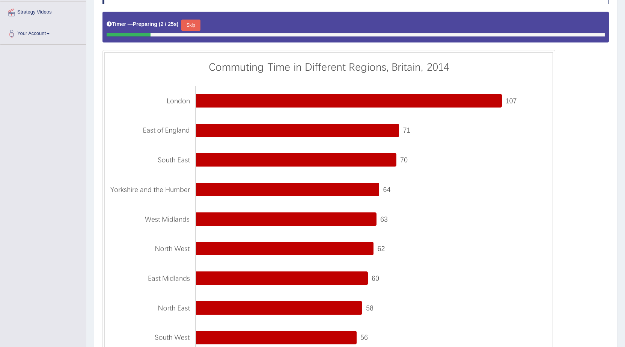
scroll to position [150, 0]
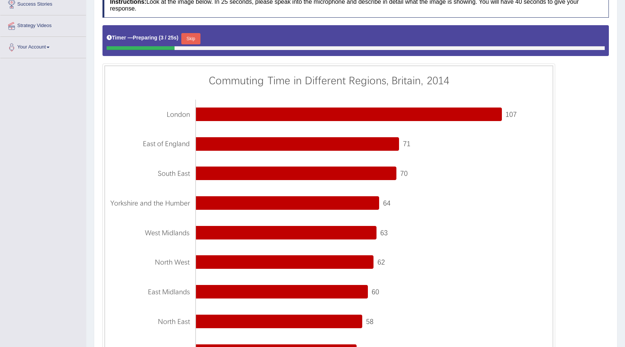
click at [200, 37] on button "Skip" at bounding box center [190, 38] width 19 height 11
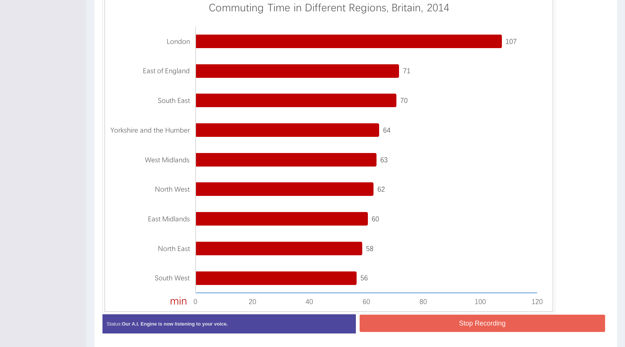
scroll to position [225, 0]
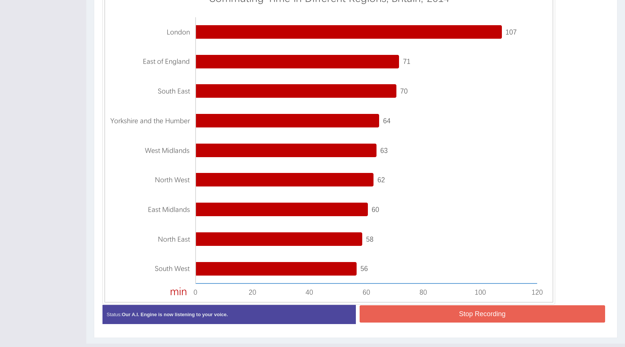
click at [486, 309] on button "Stop Recording" at bounding box center [483, 313] width 246 height 17
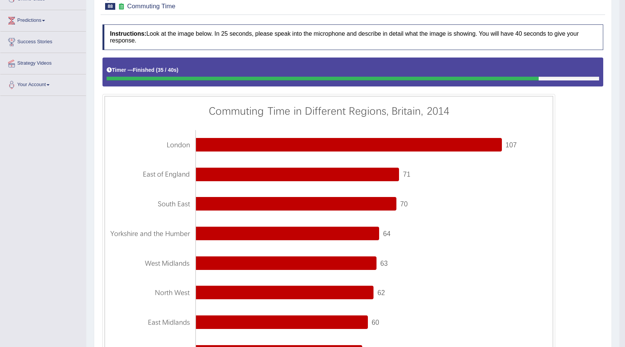
scroll to position [75, 0]
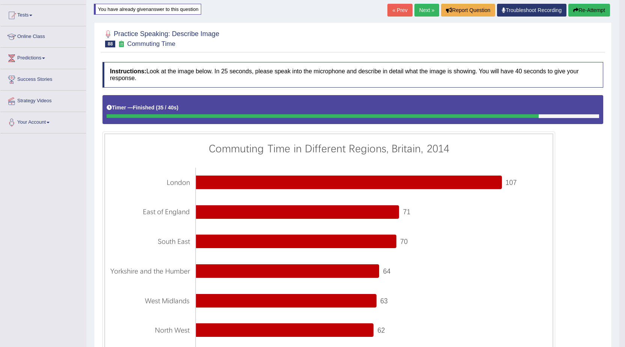
click at [585, 6] on button "Re-Attempt" at bounding box center [589, 10] width 42 height 13
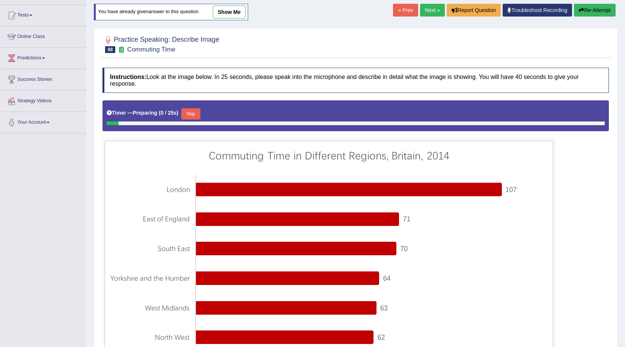
click at [192, 116] on button "Skip" at bounding box center [190, 113] width 19 height 11
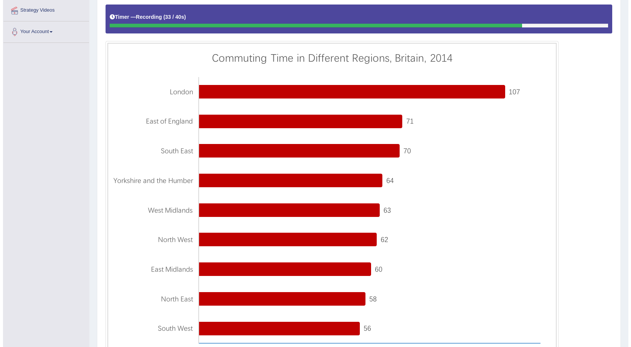
scroll to position [241, 0]
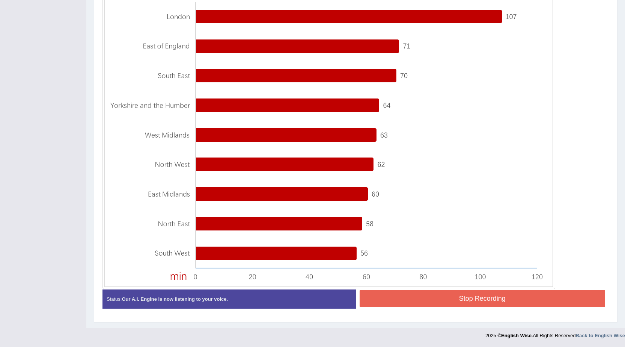
click at [446, 301] on button "Stop Recording" at bounding box center [483, 297] width 246 height 17
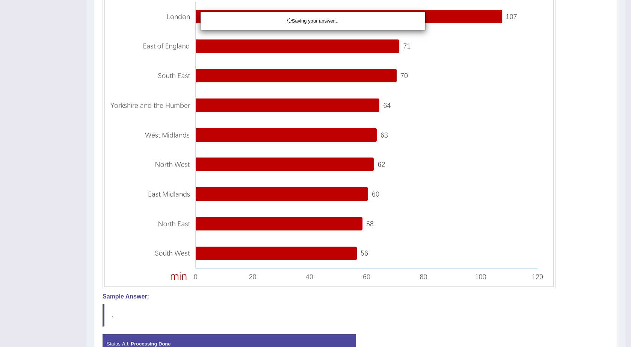
click at [601, 157] on div "Saving your answer..." at bounding box center [315, 173] width 631 height 347
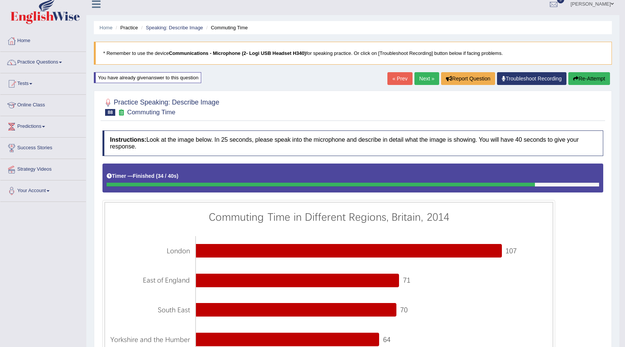
scroll to position [0, 0]
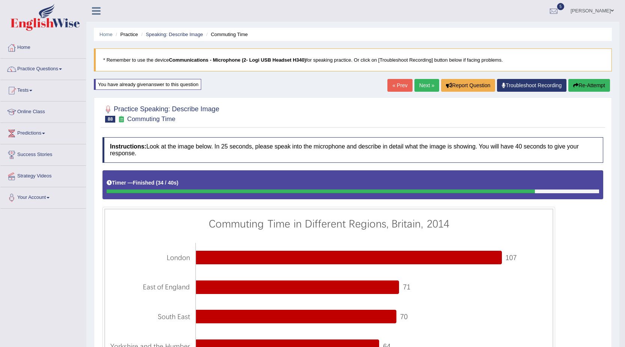
click at [426, 80] on link "Next »" at bounding box center [426, 85] width 25 height 13
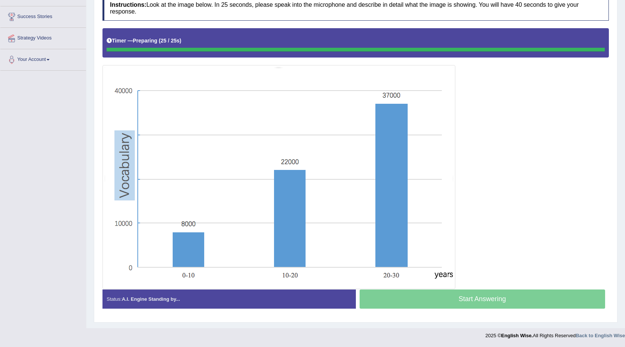
scroll to position [138, 0]
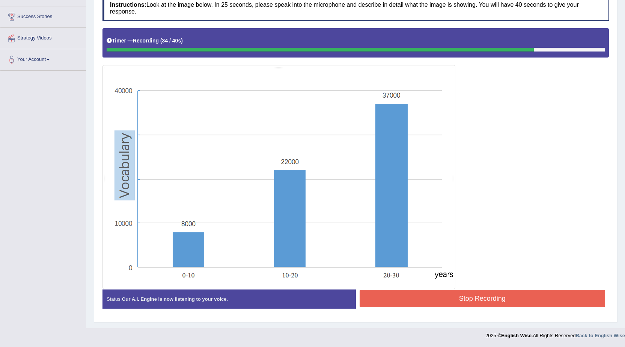
click at [415, 294] on button "Stop Recording" at bounding box center [483, 297] width 246 height 17
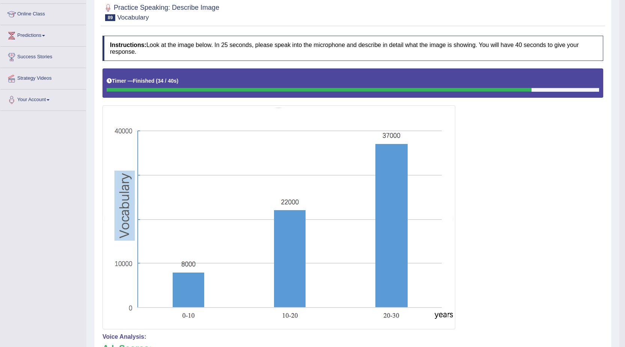
scroll to position [0, 0]
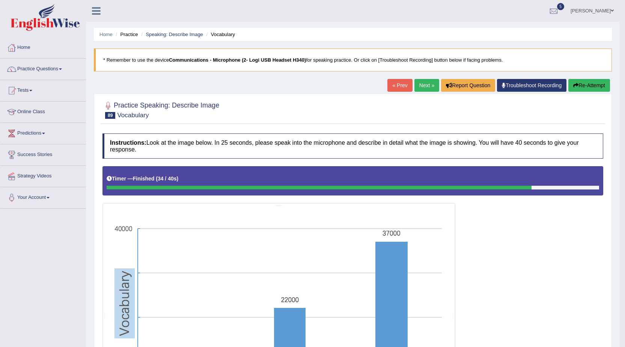
click at [595, 83] on button "Re-Attempt" at bounding box center [589, 85] width 42 height 13
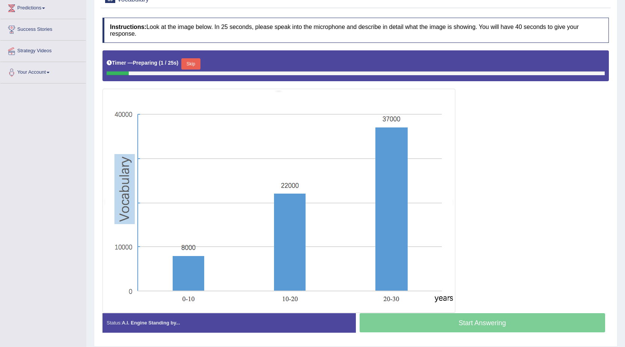
scroll to position [111, 0]
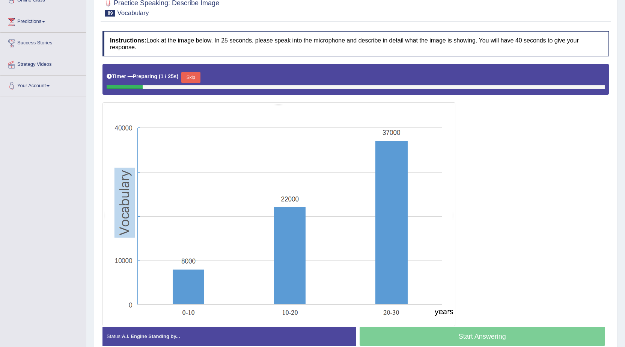
click at [193, 78] on button "Skip" at bounding box center [190, 77] width 19 height 11
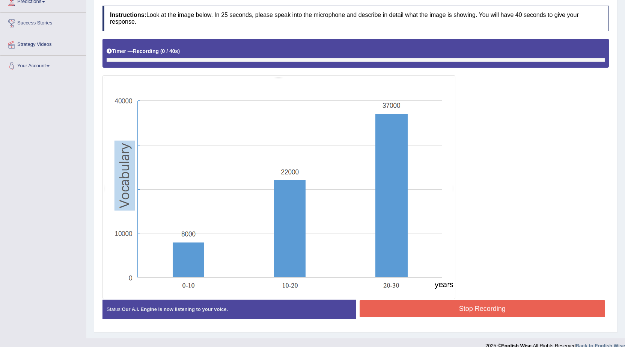
scroll to position [142, 0]
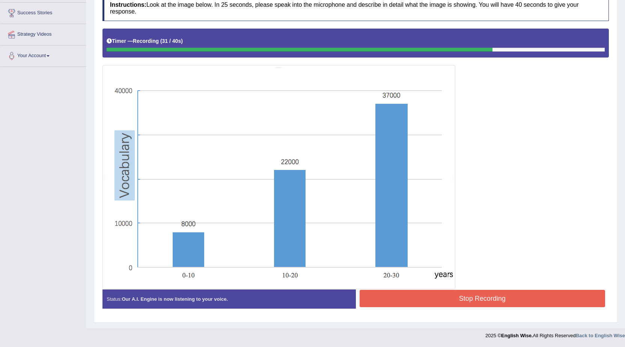
click at [431, 300] on button "Stop Recording" at bounding box center [483, 297] width 246 height 17
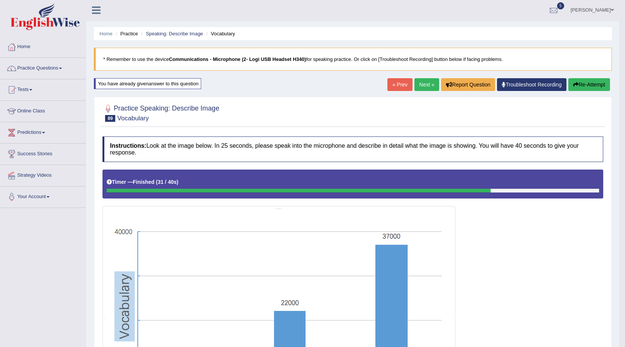
scroll to position [0, 0]
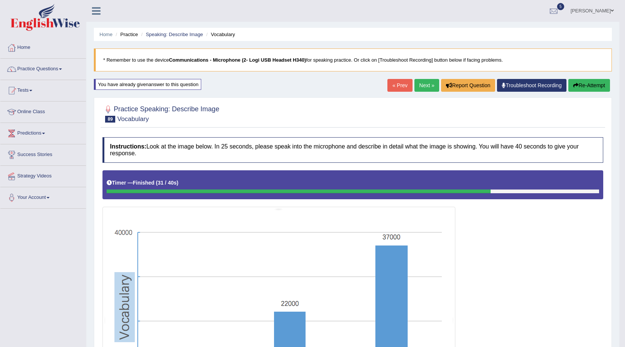
click at [428, 78] on div "Home Practice Speaking: Describe Image Vocabulary * Remember to use the device …" at bounding box center [352, 310] width 533 height 621
click at [425, 78] on div "Home Practice Speaking: Describe Image Vocabulary * Remember to use the device …" at bounding box center [352, 310] width 533 height 621
click at [420, 92] on link "Next »" at bounding box center [426, 85] width 25 height 13
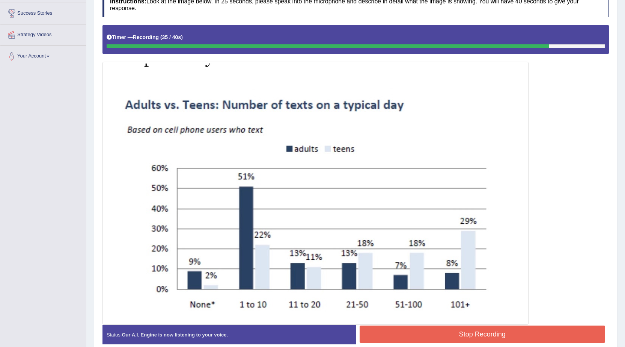
scroll to position [177, 0]
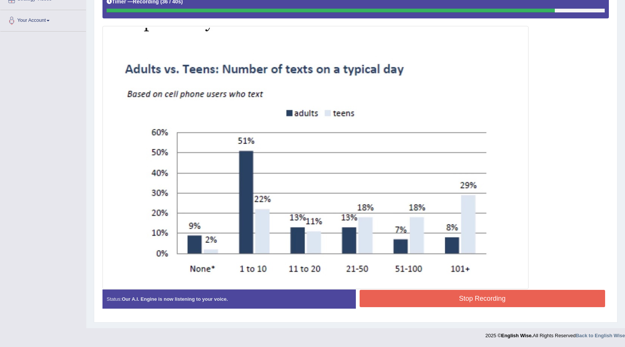
click at [404, 296] on button "Stop Recording" at bounding box center [483, 297] width 246 height 17
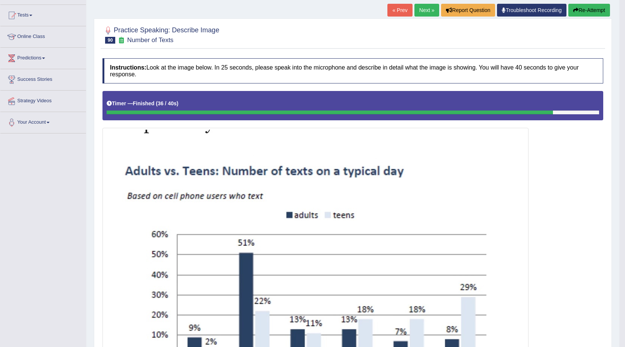
scroll to position [0, 0]
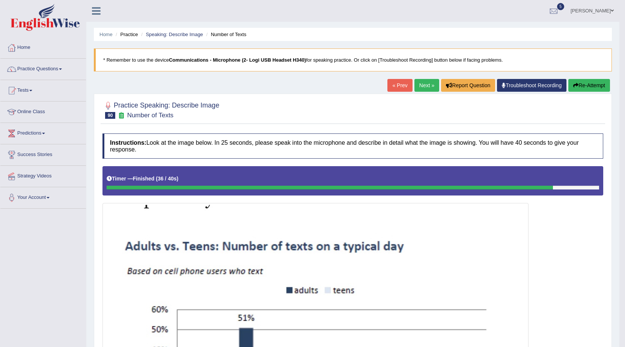
click at [425, 85] on link "Next »" at bounding box center [426, 85] width 25 height 13
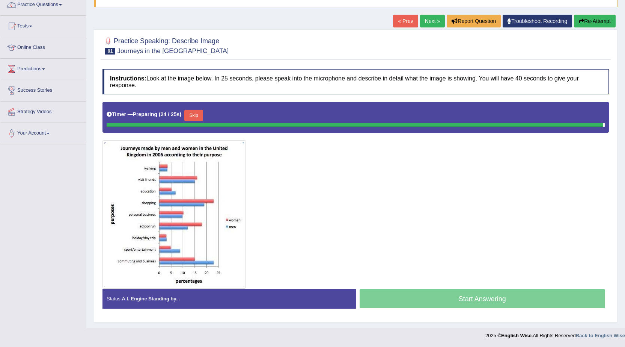
scroll to position [62, 0]
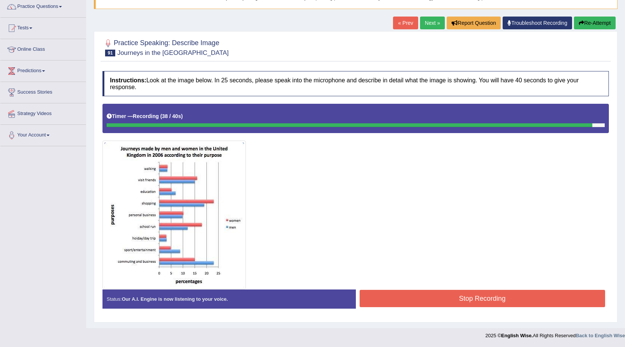
click at [408, 300] on button "Stop Recording" at bounding box center [483, 297] width 246 height 17
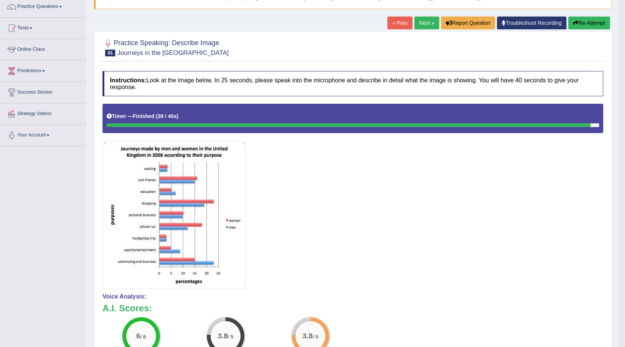
click at [426, 20] on link "Next »" at bounding box center [426, 23] width 25 height 13
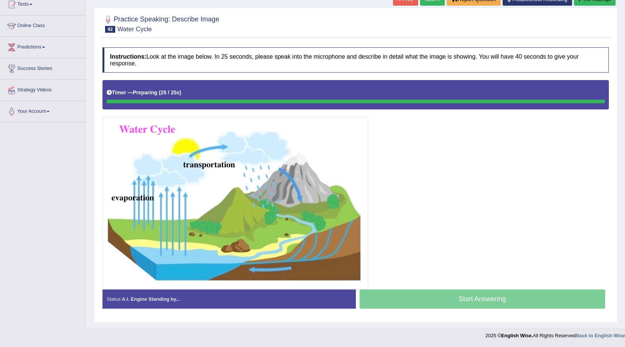
scroll to position [86, 0]
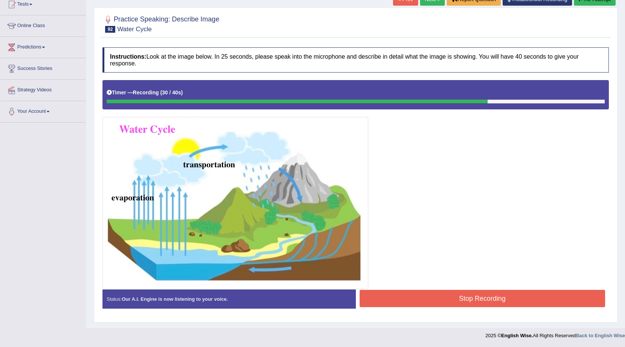
click at [427, 295] on button "Stop Recording" at bounding box center [483, 297] width 246 height 17
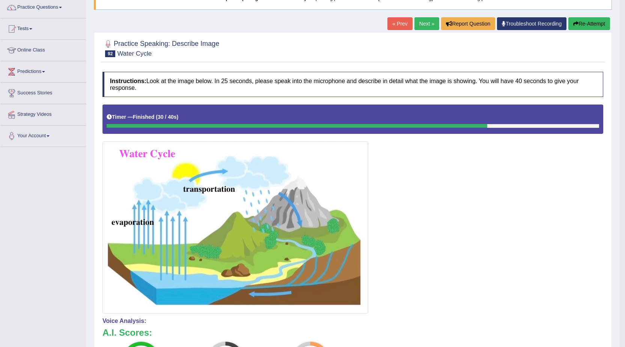
scroll to position [0, 0]
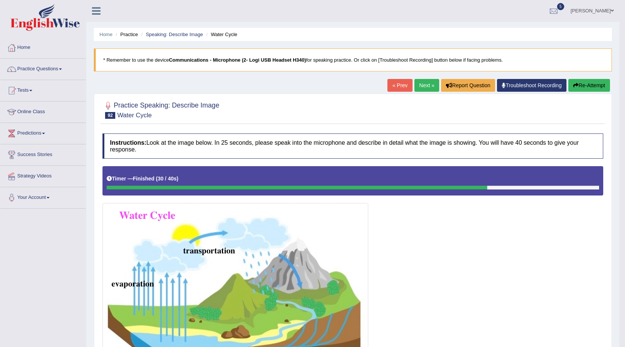
click at [419, 86] on link "Next »" at bounding box center [426, 85] width 25 height 13
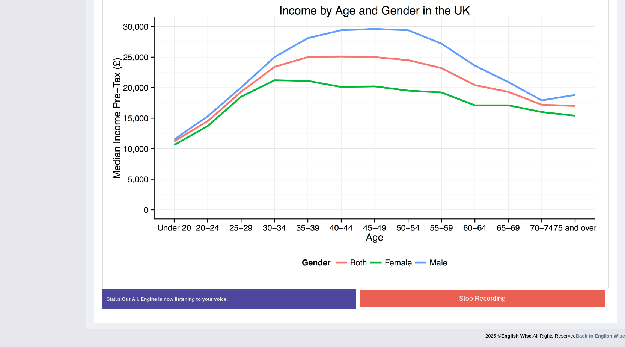
scroll to position [214, 0]
click at [553, 298] on div "Instructions: Look at the image below. In 25 seconds, please speak into the mic…" at bounding box center [356, 117] width 510 height 402
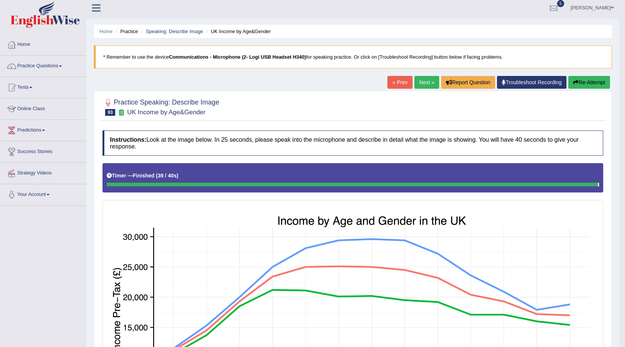
scroll to position [0, 0]
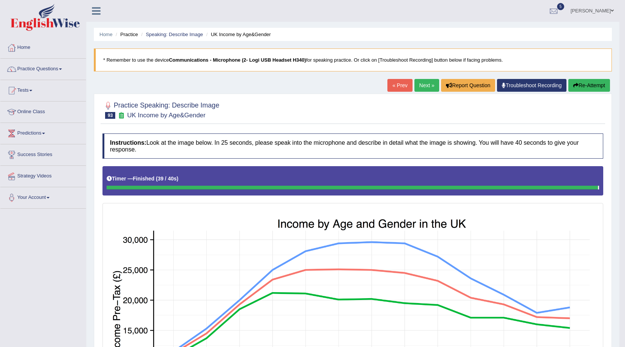
click at [417, 85] on link "Next »" at bounding box center [426, 85] width 25 height 13
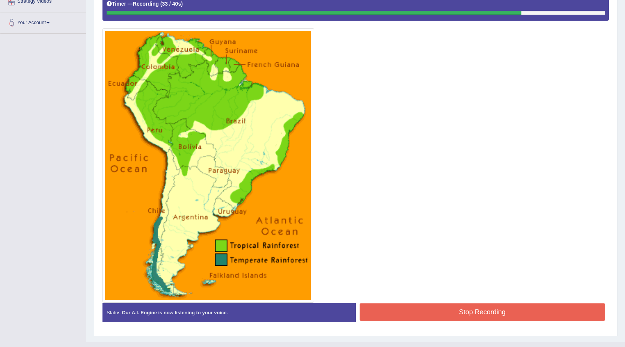
scroll to position [188, 0]
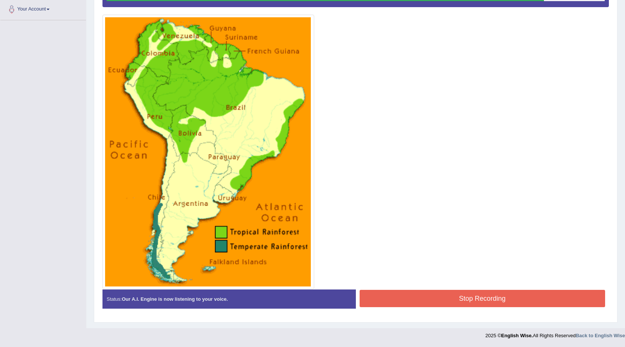
click at [386, 294] on button "Stop Recording" at bounding box center [483, 297] width 246 height 17
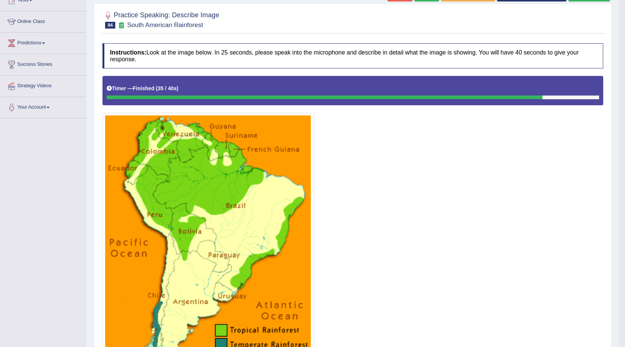
scroll to position [0, 0]
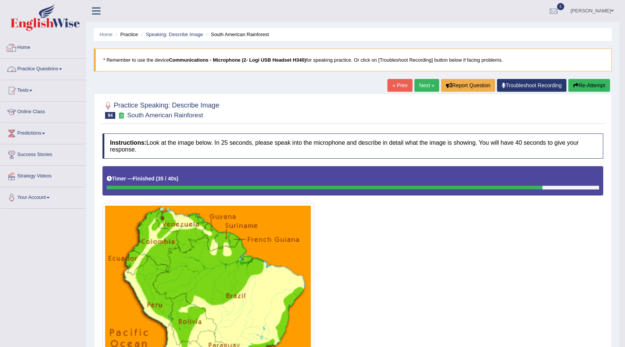
click at [37, 72] on link "Practice Questions" at bounding box center [43, 68] width 86 height 19
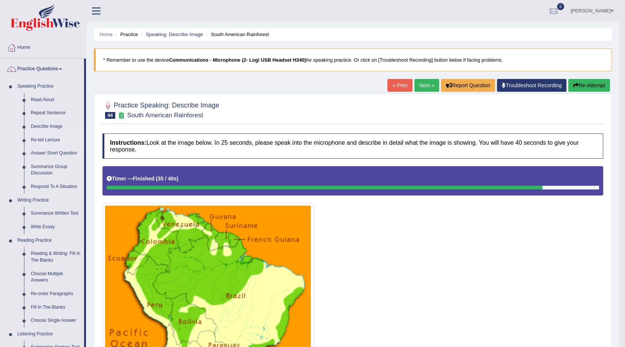
click at [43, 137] on link "Re-tell Lecture" at bounding box center [55, 140] width 57 height 14
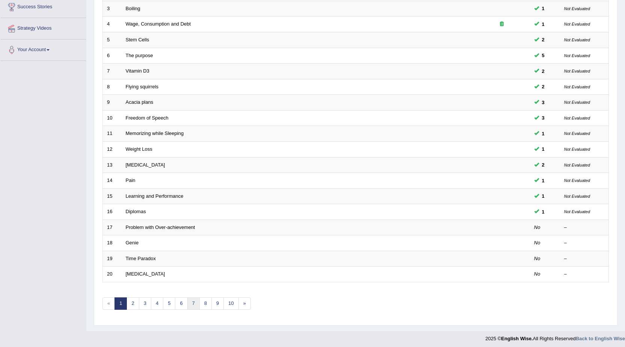
click at [191, 301] on link "7" at bounding box center [193, 303] width 12 height 12
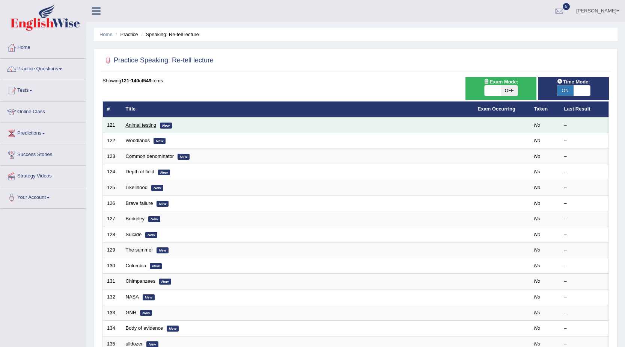
click at [142, 122] on link "Animal testing" at bounding box center [141, 125] width 31 height 6
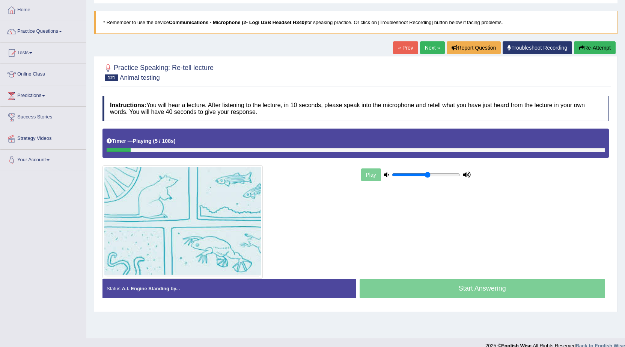
scroll to position [48, 0]
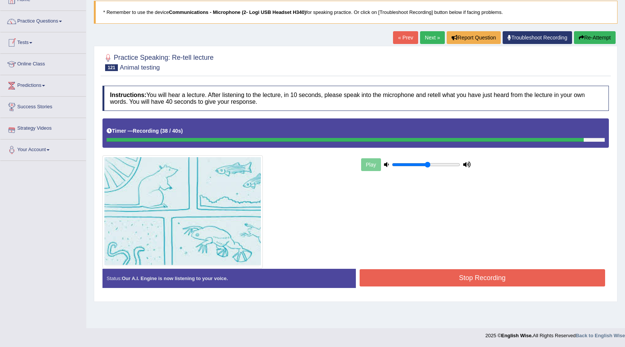
drag, startPoint x: 488, startPoint y: 277, endPoint x: 481, endPoint y: 281, distance: 8.4
click at [481, 281] on button "Stop Recording" at bounding box center [483, 277] width 246 height 17
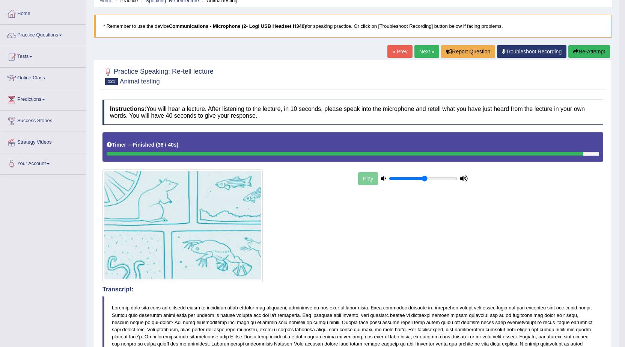
scroll to position [0, 0]
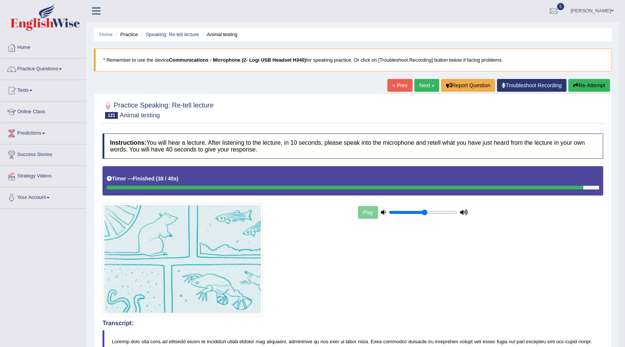
click at [424, 88] on link "Next »" at bounding box center [426, 85] width 25 height 13
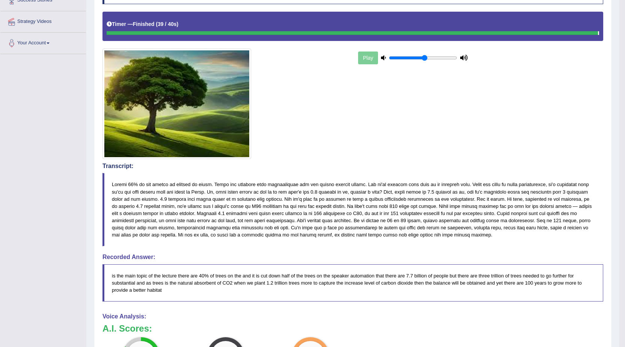
scroll to position [10, 0]
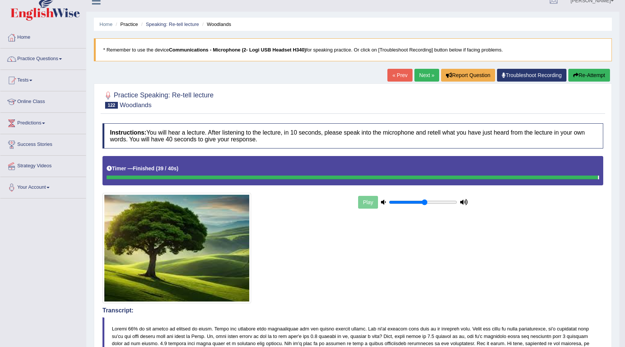
click at [50, 61] on link "Practice Questions" at bounding box center [43, 57] width 86 height 19
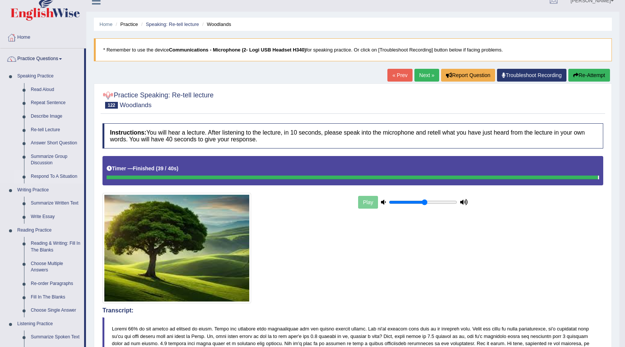
click at [54, 172] on link "Respond To A Situation" at bounding box center [55, 177] width 57 height 14
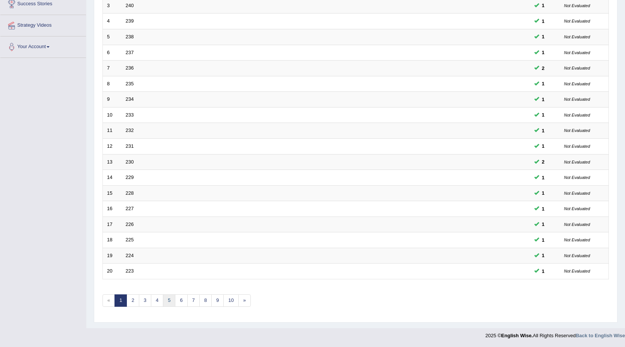
click at [166, 299] on link "5" at bounding box center [169, 300] width 12 height 12
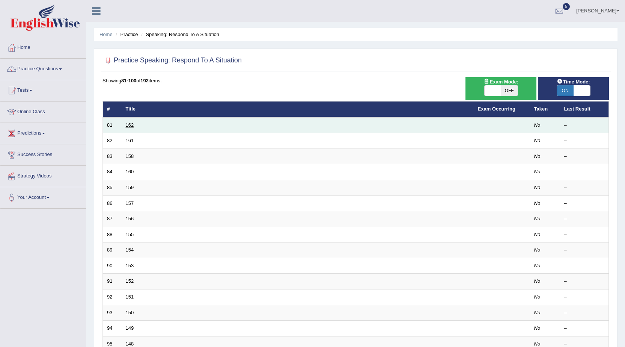
click at [127, 122] on link "162" at bounding box center [130, 125] width 8 height 6
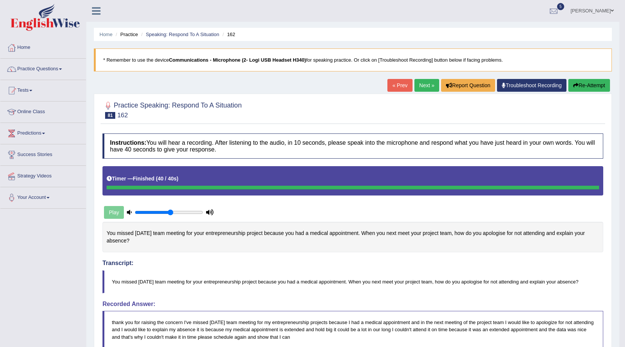
click at [417, 85] on link "Next »" at bounding box center [426, 85] width 25 height 13
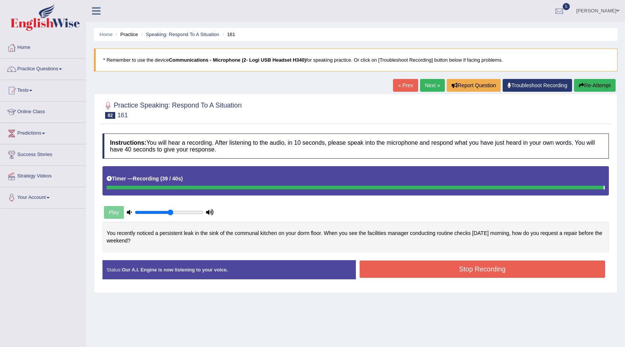
click at [393, 277] on div "Instructions: You will hear a recording. After listening to the audio, in 10 se…" at bounding box center [356, 209] width 510 height 159
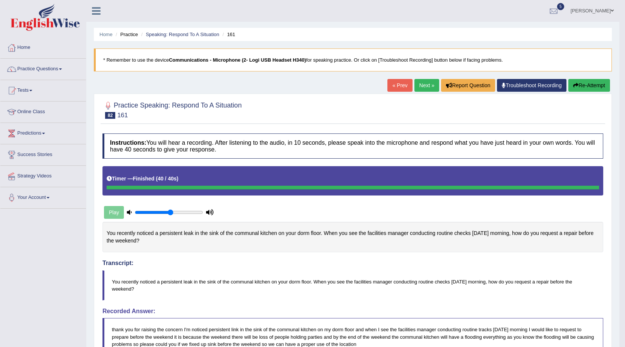
click at [424, 87] on link "Next »" at bounding box center [426, 85] width 25 height 13
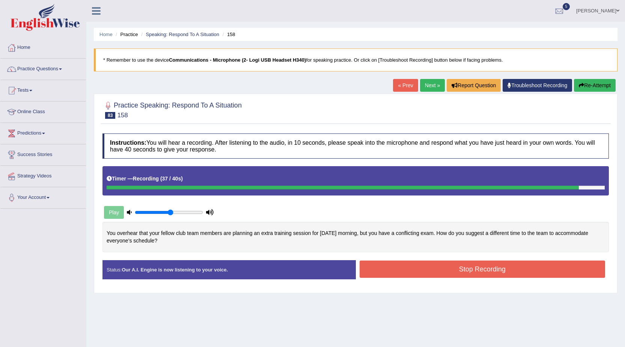
click at [391, 264] on button "Stop Recording" at bounding box center [483, 268] width 246 height 17
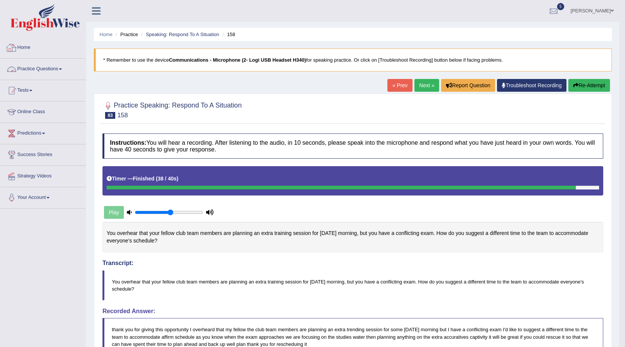
click at [20, 71] on link "Practice Questions" at bounding box center [43, 68] width 86 height 19
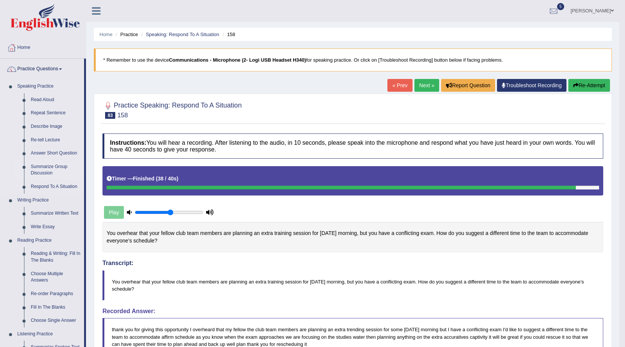
click at [46, 166] on link "Summarize Group Discussion" at bounding box center [55, 170] width 57 height 20
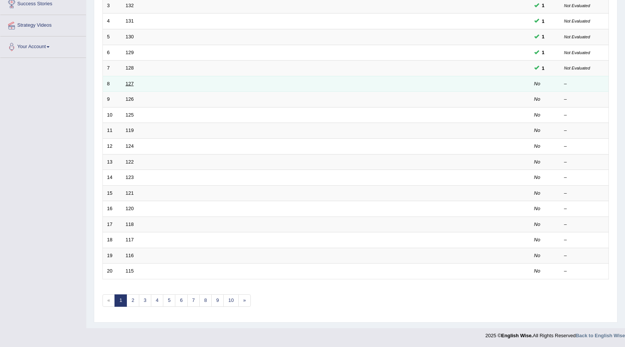
click at [128, 85] on link "127" at bounding box center [130, 84] width 8 height 6
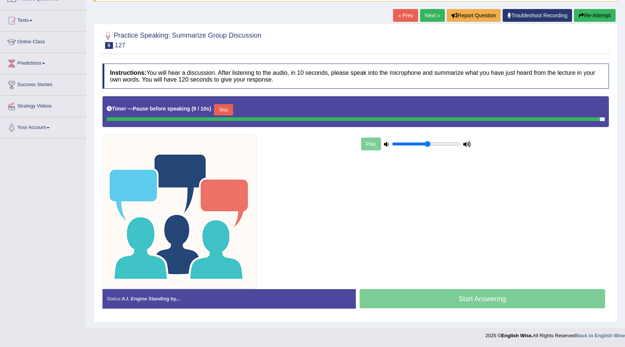
scroll to position [68, 0]
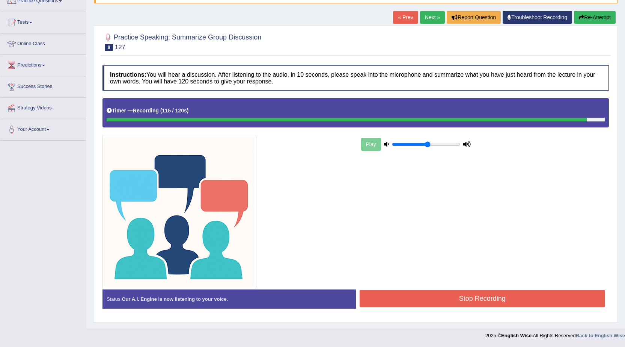
click at [432, 289] on div "Start Answering" at bounding box center [482, 289] width 253 height 0
click at [433, 292] on button "Stop Recording" at bounding box center [483, 297] width 246 height 17
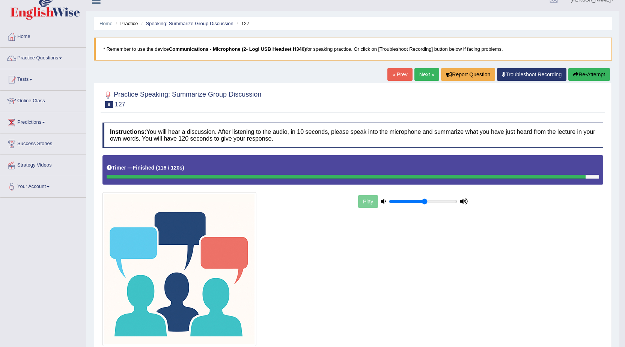
scroll to position [0, 0]
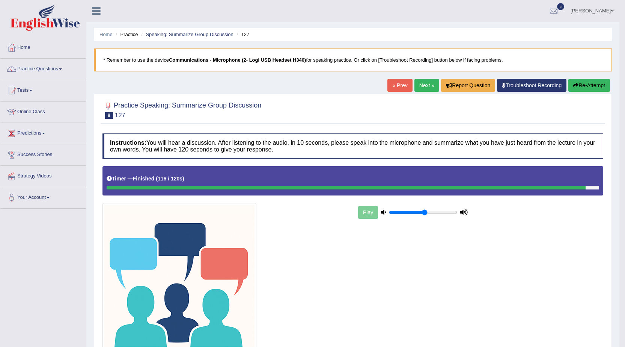
click at [600, 10] on link "Zoe Cheng" at bounding box center [592, 10] width 54 height 20
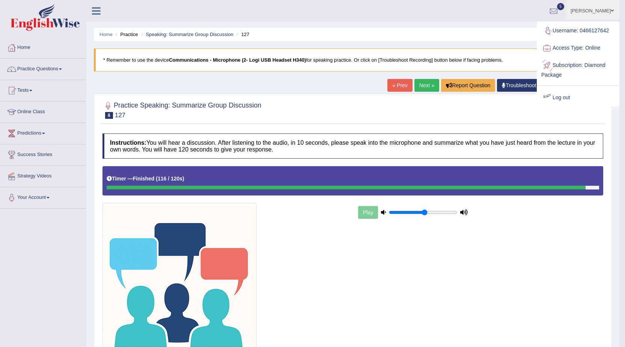
click at [555, 98] on link "Log out" at bounding box center [578, 97] width 81 height 17
